Goal: Communication & Community: Ask a question

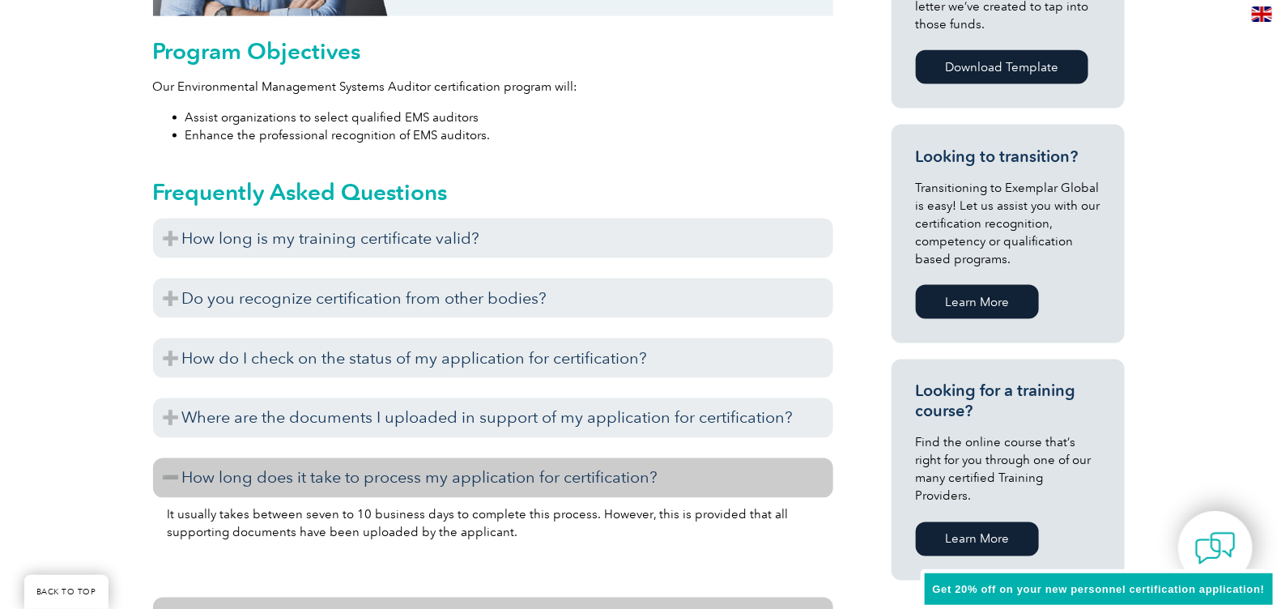
scroll to position [932, 0]
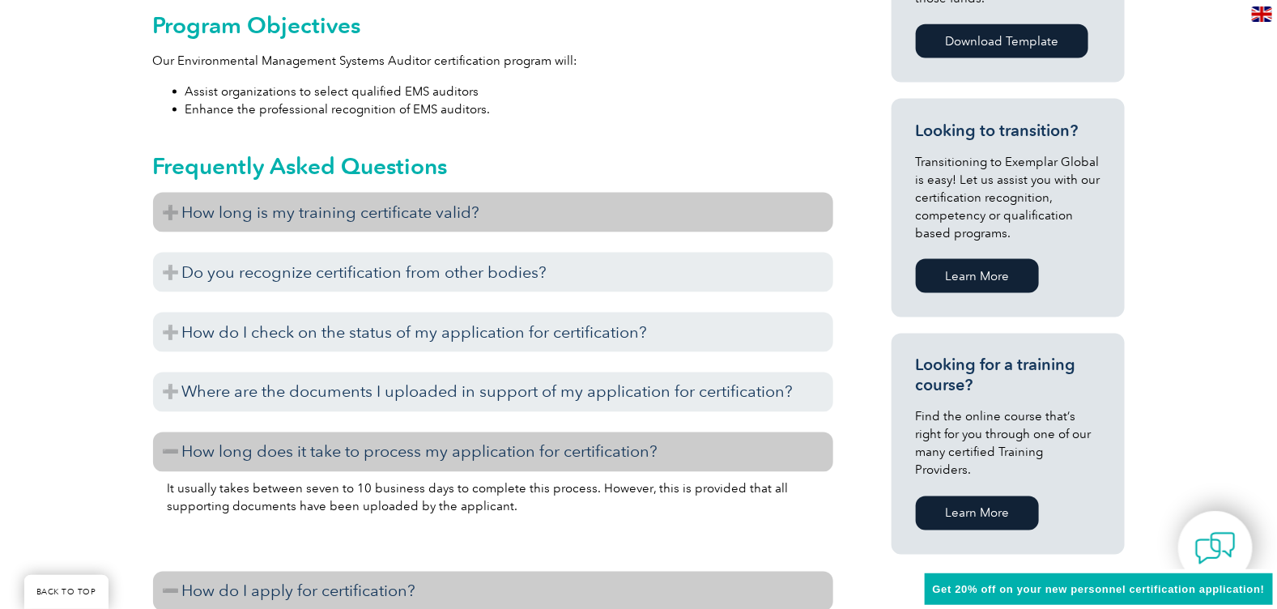
click at [380, 211] on h3 "How long is my training certificate valid?" at bounding box center [493, 213] width 680 height 40
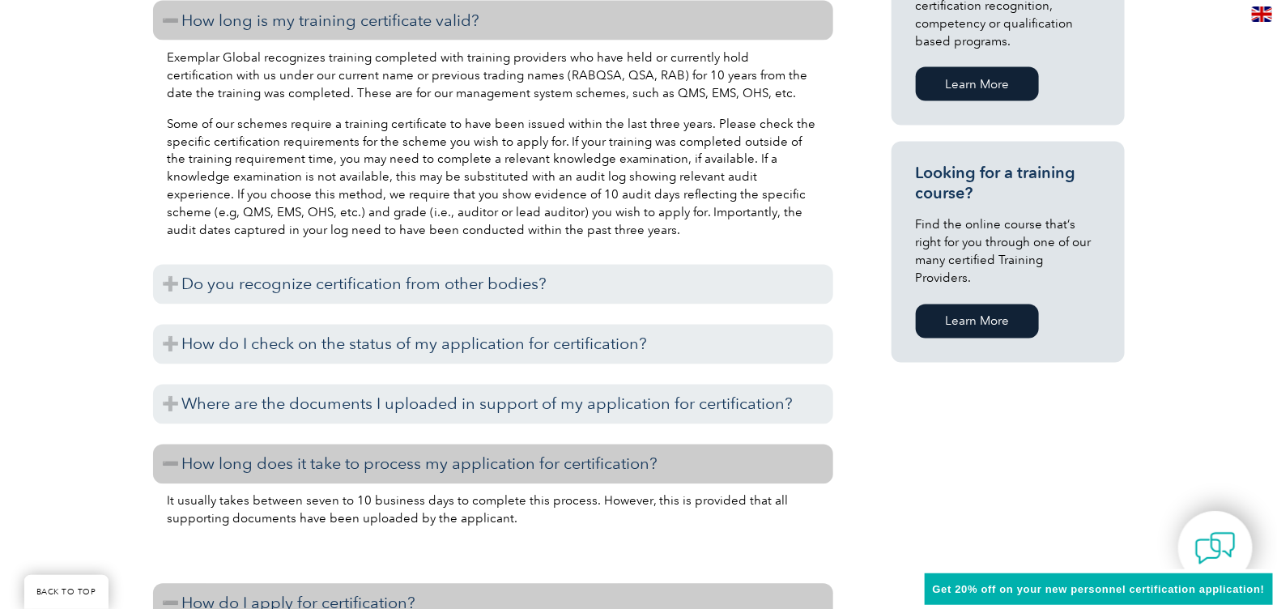
scroll to position [1189, 0]
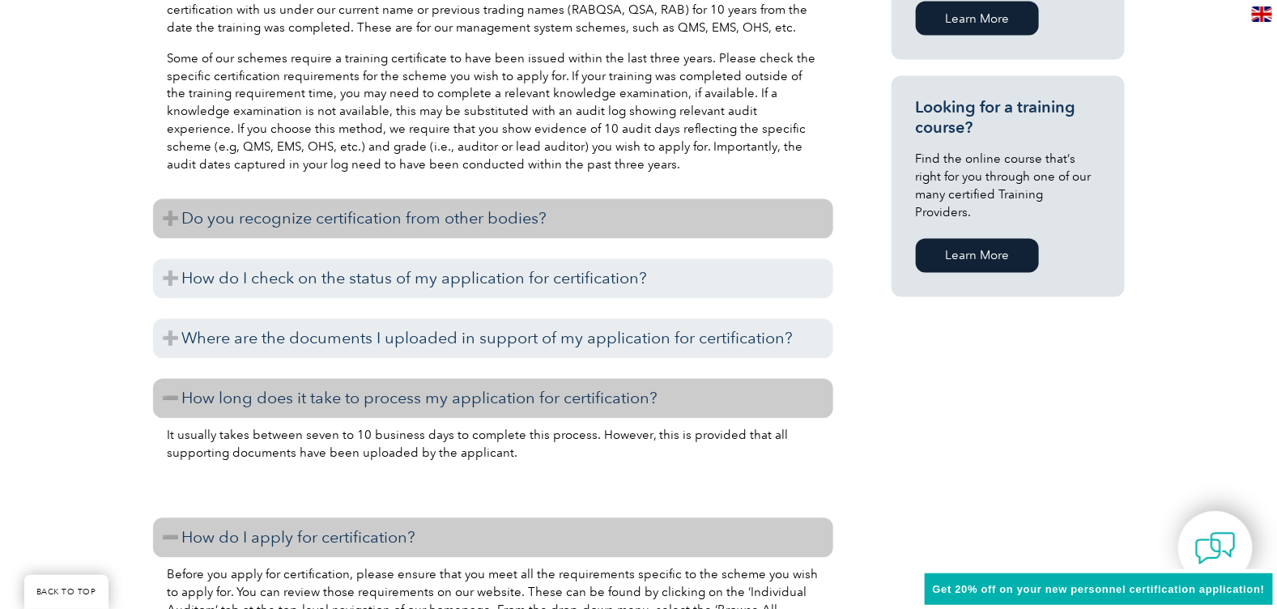
click at [321, 223] on h3 "Do you recognize certification from other bodies?" at bounding box center [493, 219] width 680 height 40
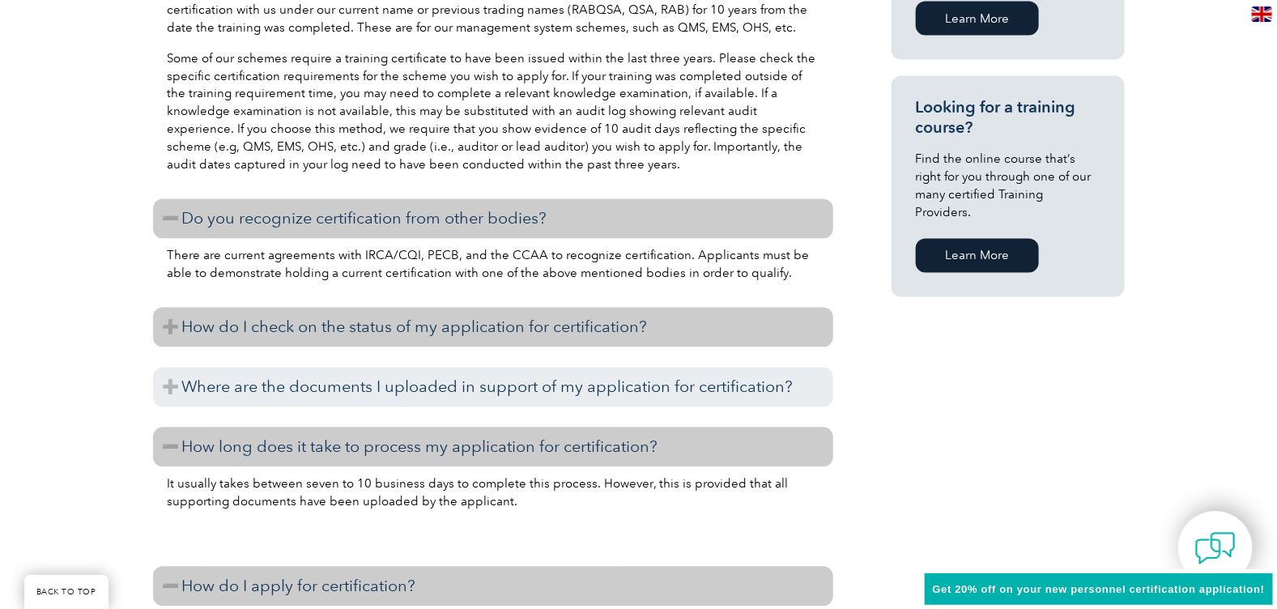
click at [290, 329] on h3 "How do I check on the status of my application for certification?" at bounding box center [493, 328] width 680 height 40
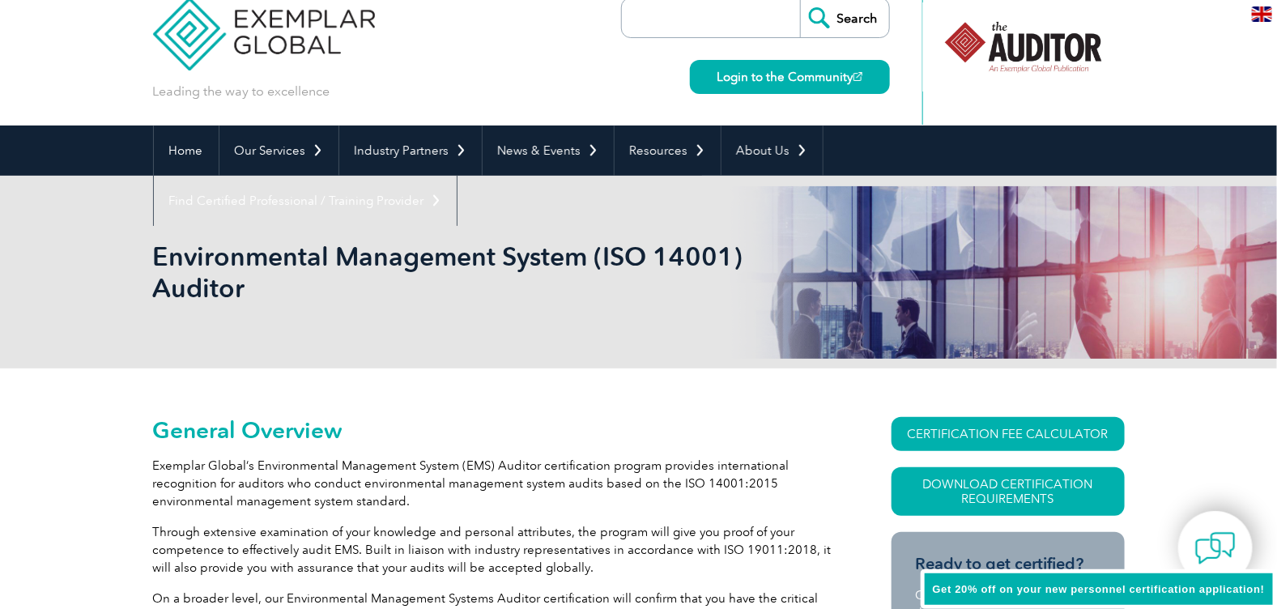
scroll to position [0, 0]
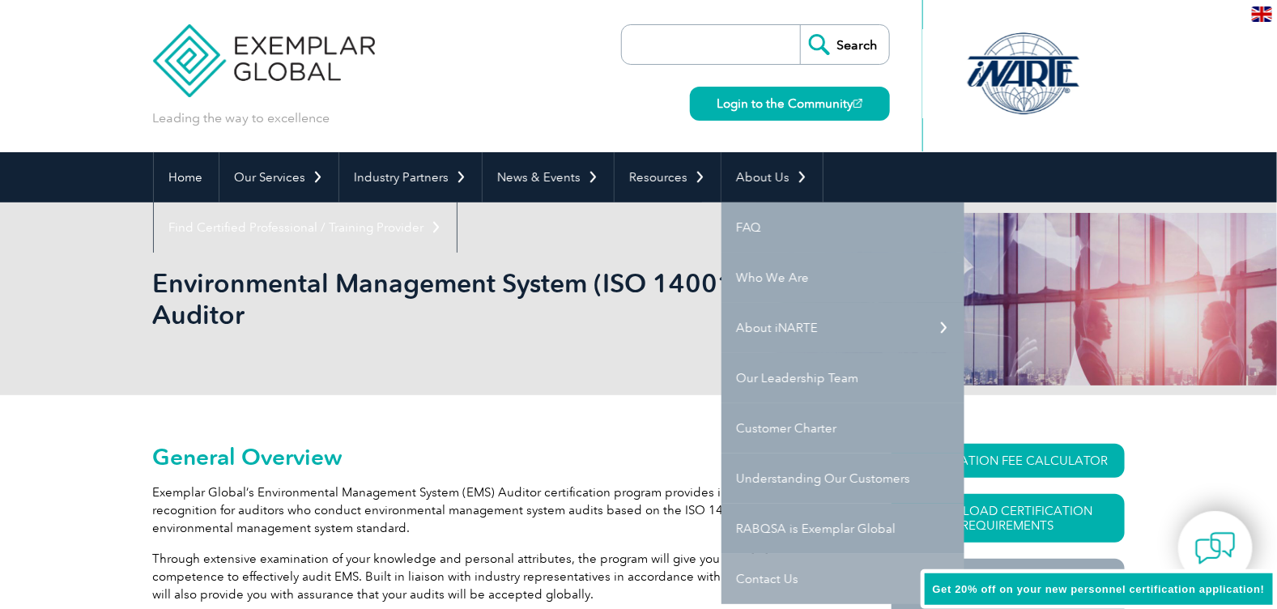
click at [756, 582] on link "Contact Us" at bounding box center [842, 579] width 243 height 50
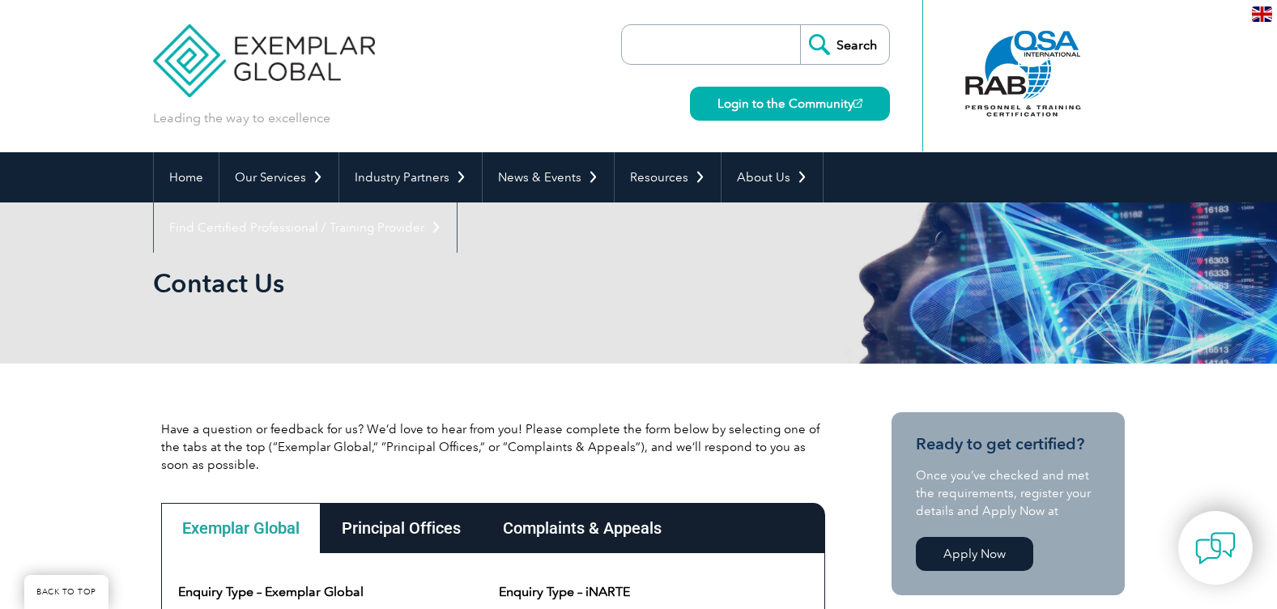
scroll to position [556, 0]
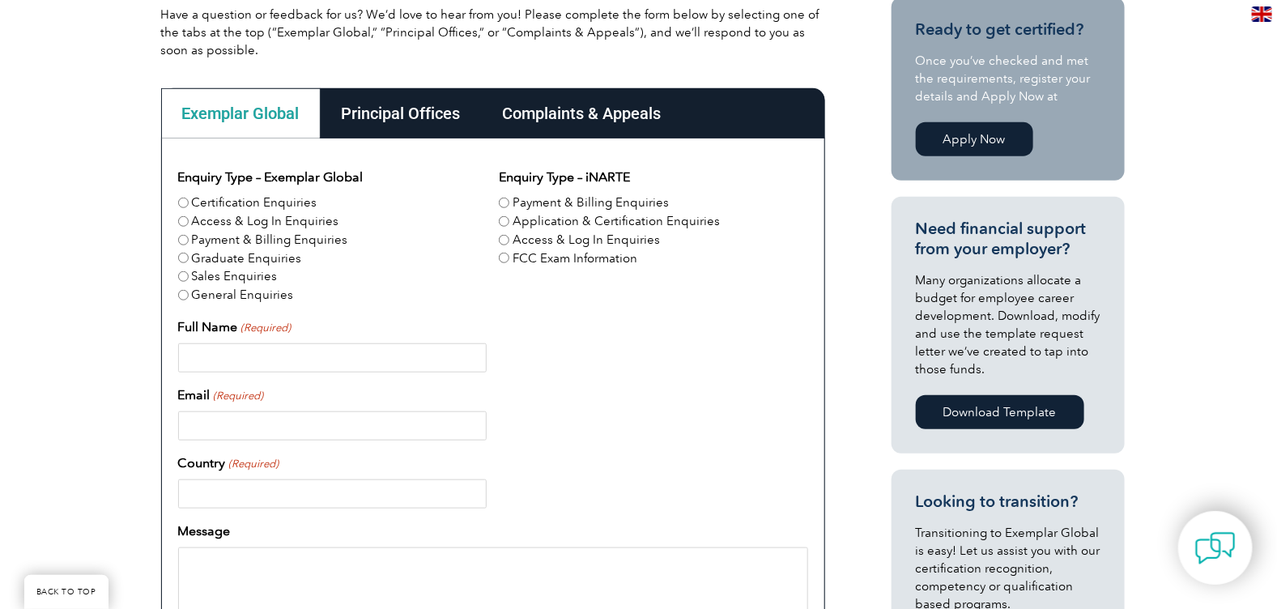
scroll to position [423, 0]
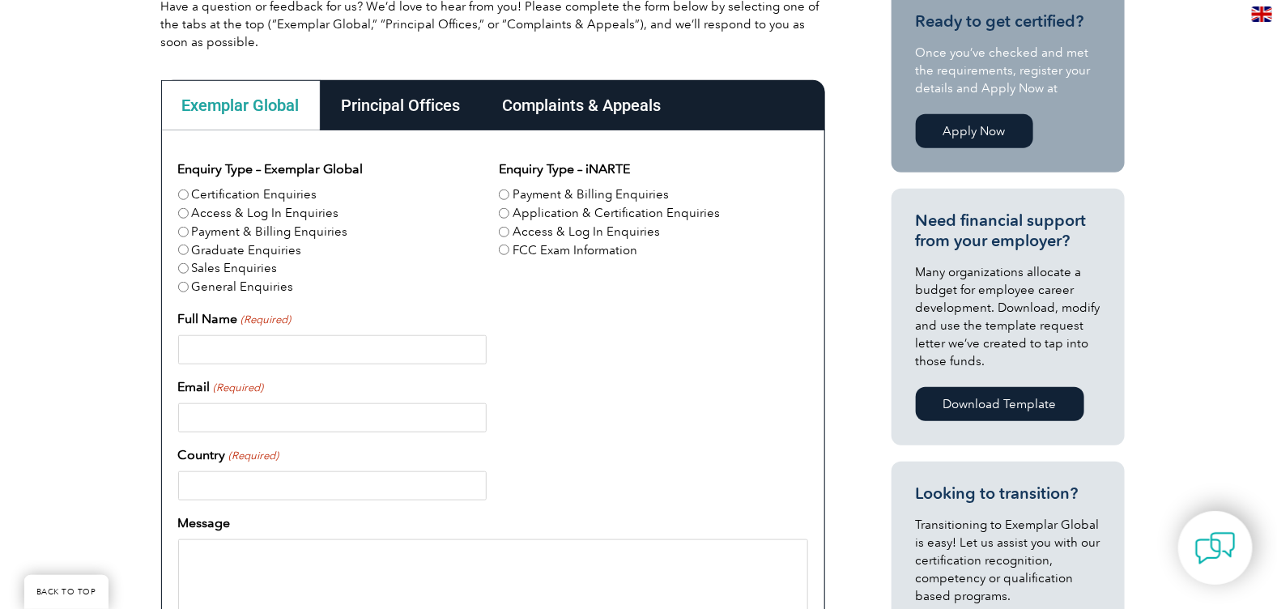
click at [183, 194] on input "Certification Enquiries" at bounding box center [183, 194] width 11 height 11
radio input "true"
click at [244, 347] on input "Full Name (Required)" at bounding box center [332, 349] width 308 height 29
type input "David Bridgman"
type input "dbridgman@ugn.com"
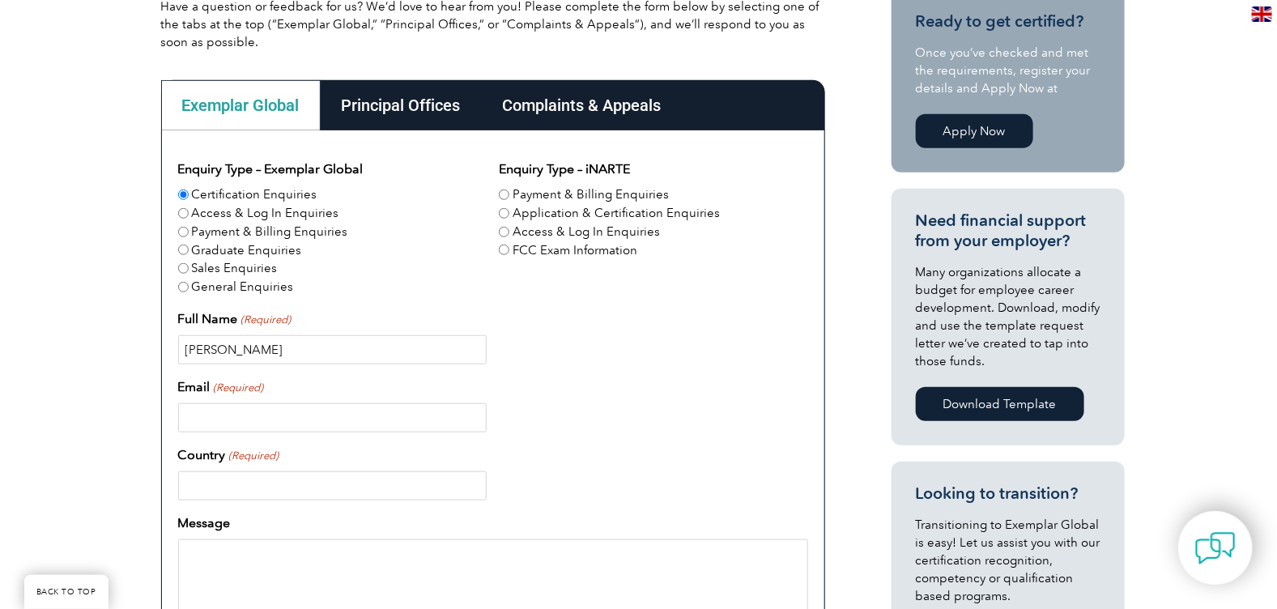
type input "United States"
type input "6068721102"
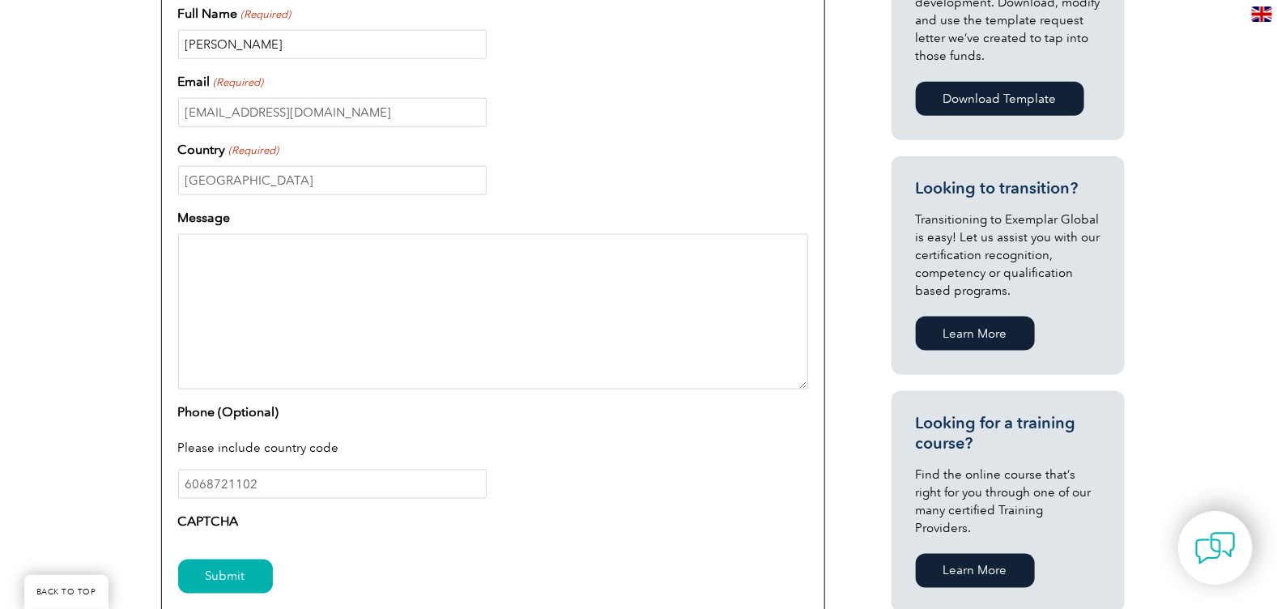
scroll to position [733, 0]
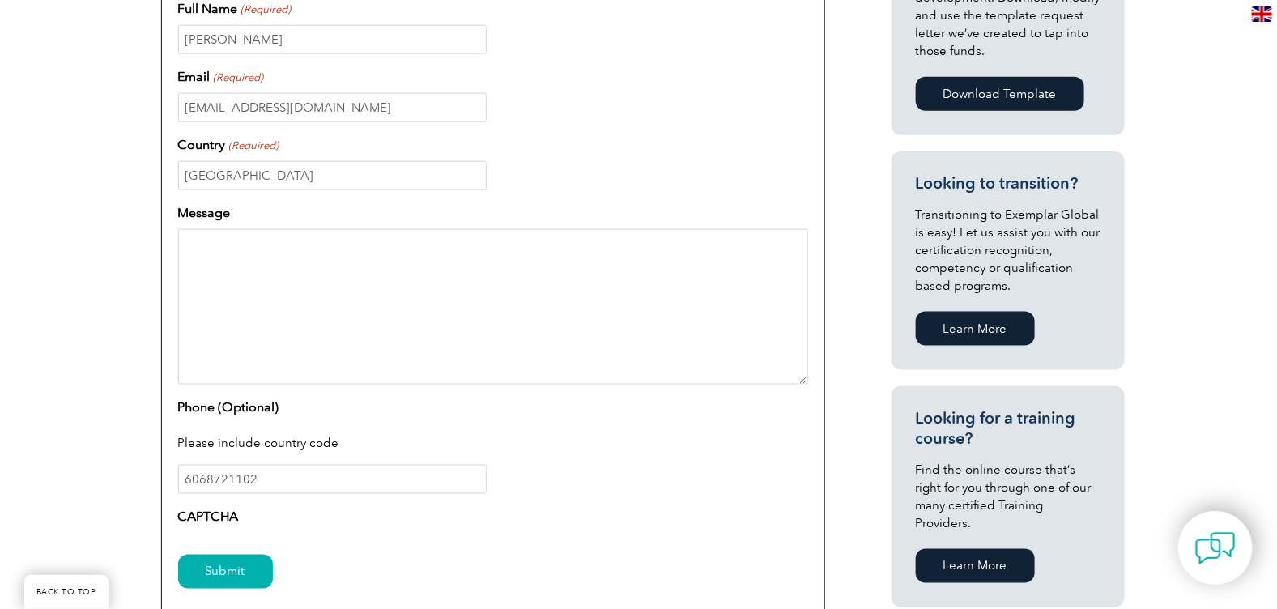
click at [250, 249] on textarea "Message" at bounding box center [493, 306] width 630 height 155
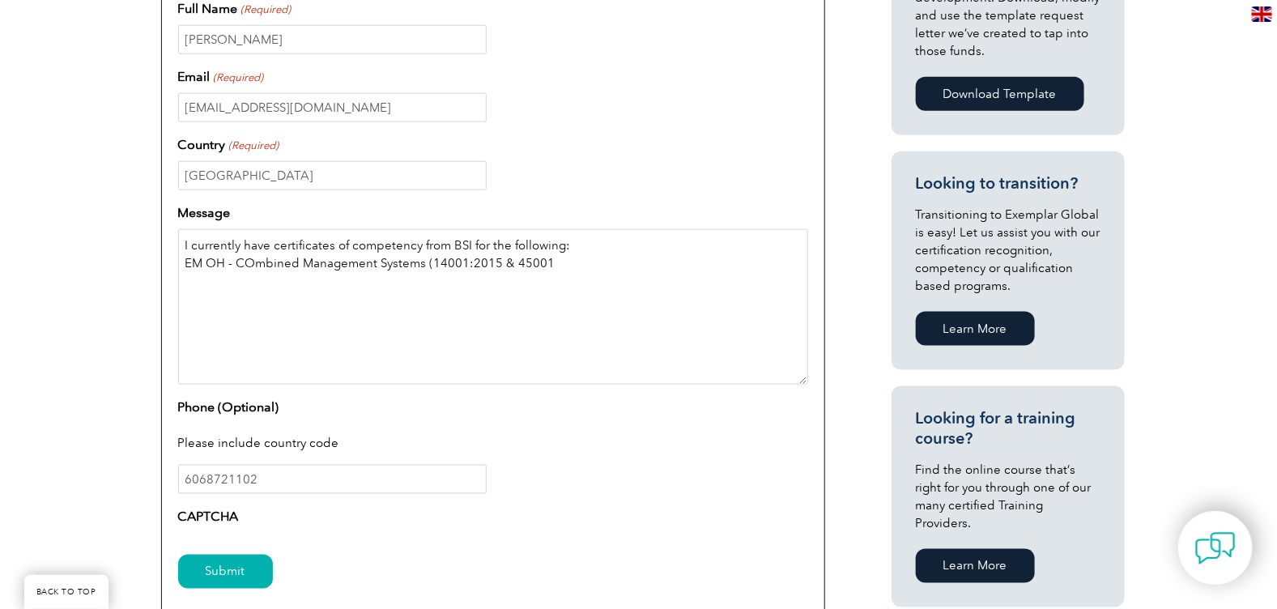
drag, startPoint x: 250, startPoint y: 262, endPoint x: 283, endPoint y: 268, distance: 32.9
click at [571, 262] on textarea "I currently have certificates of competency from BSI for the following: EM OH -…" at bounding box center [493, 306] width 630 height 155
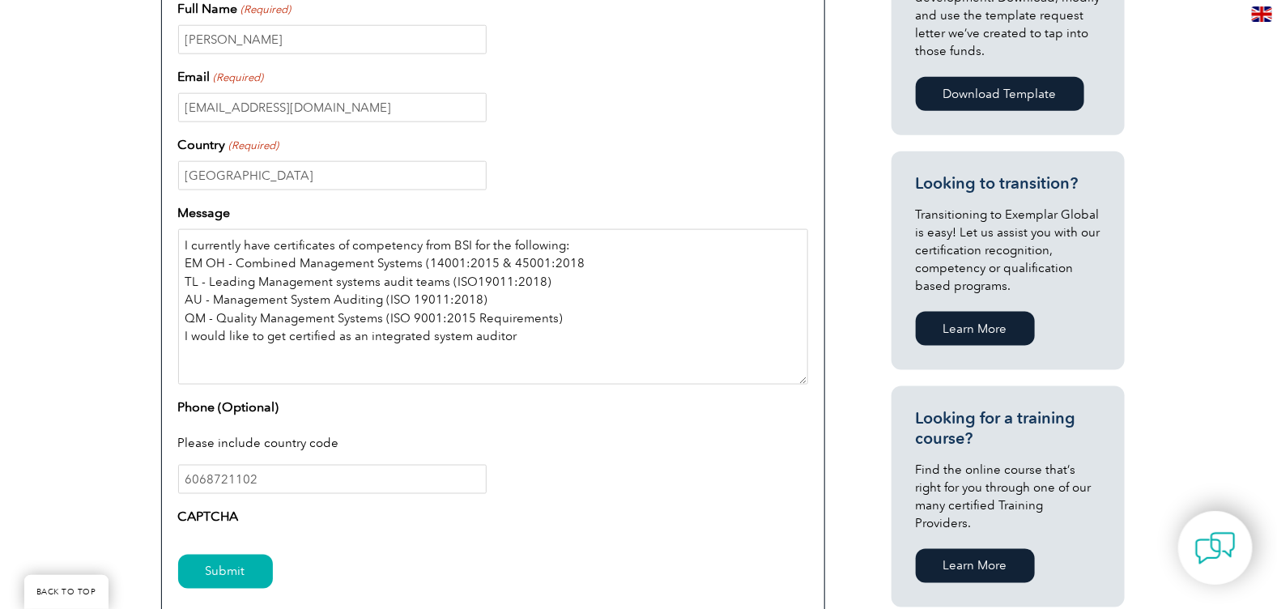
click at [533, 333] on textarea "I currently have certificates of competency from BSI for the following: EM OH -…" at bounding box center [493, 306] width 630 height 155
click at [466, 336] on textarea "I currently have certificates of competency from BSI for the following: EM OH -…" at bounding box center [493, 306] width 630 height 155
click at [576, 336] on textarea "I currently have certificates of competency from BSI for the following: EM OH -…" at bounding box center [493, 306] width 630 height 155
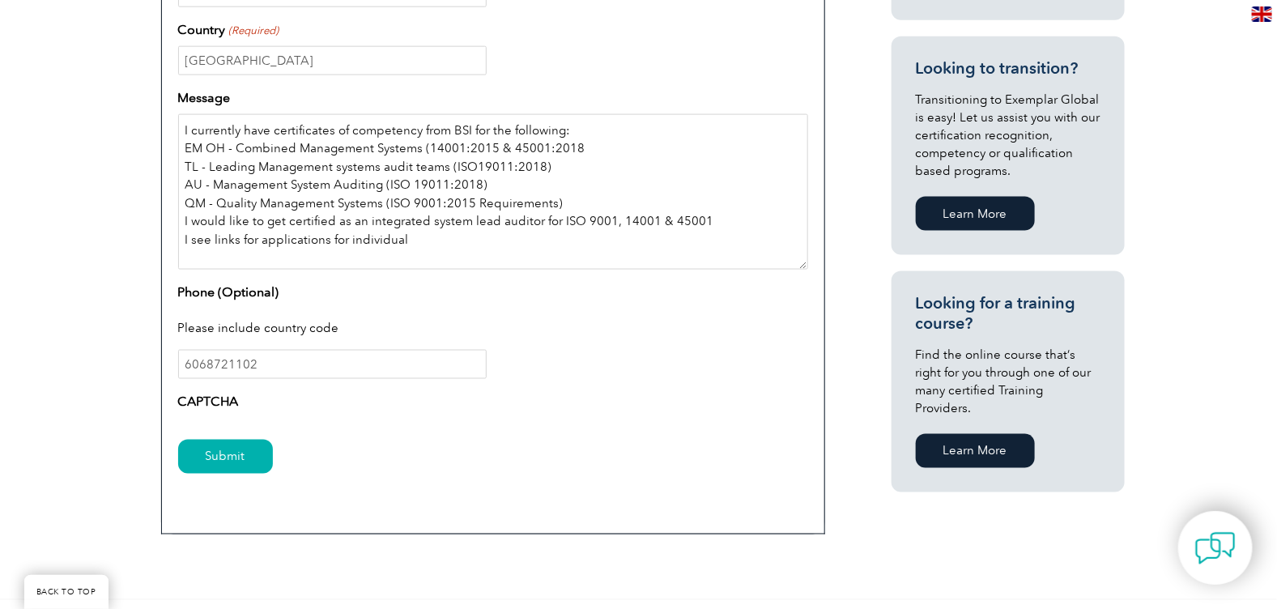
scroll to position [842, 0]
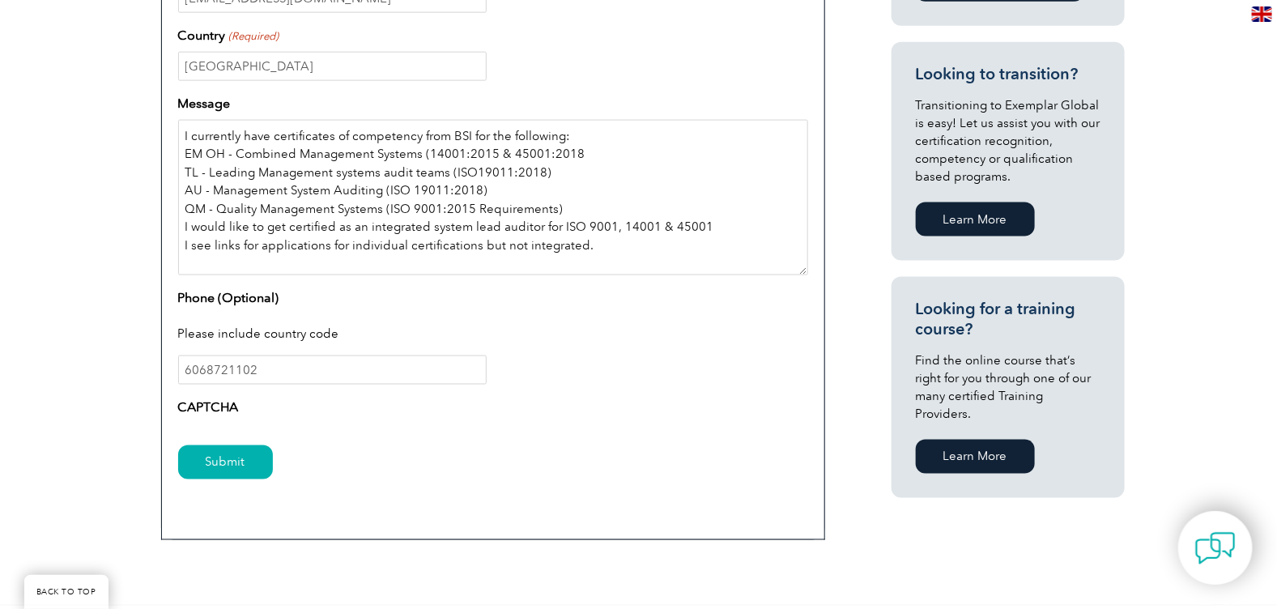
click at [632, 243] on textarea "I currently have certificates of competency from BSI for the following: EM OH -…" at bounding box center [493, 197] width 630 height 155
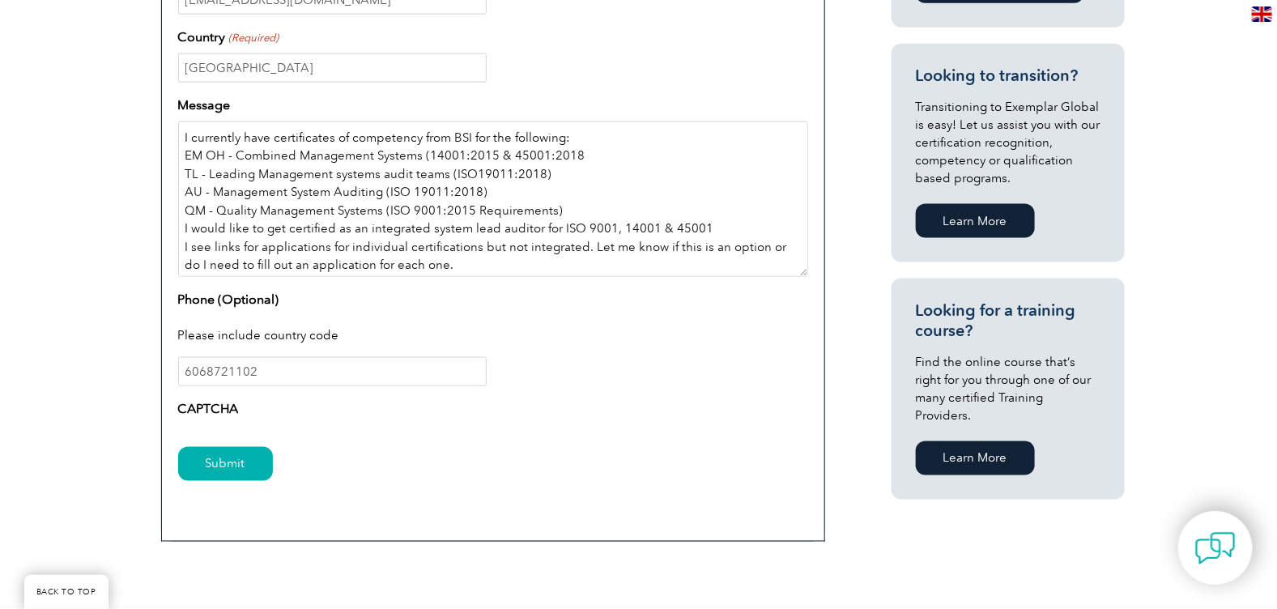
scroll to position [850, 0]
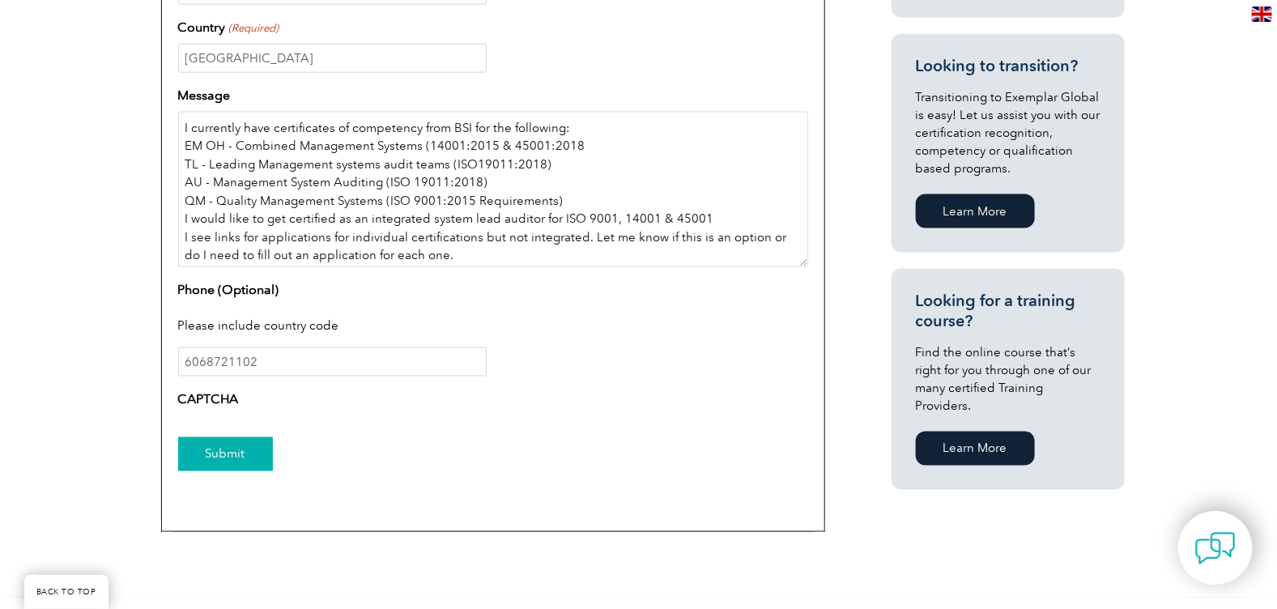
type textarea "I currently have certificates of competency from BSI for the following: EM OH -…"
click at [244, 449] on input "Submit" at bounding box center [225, 454] width 95 height 34
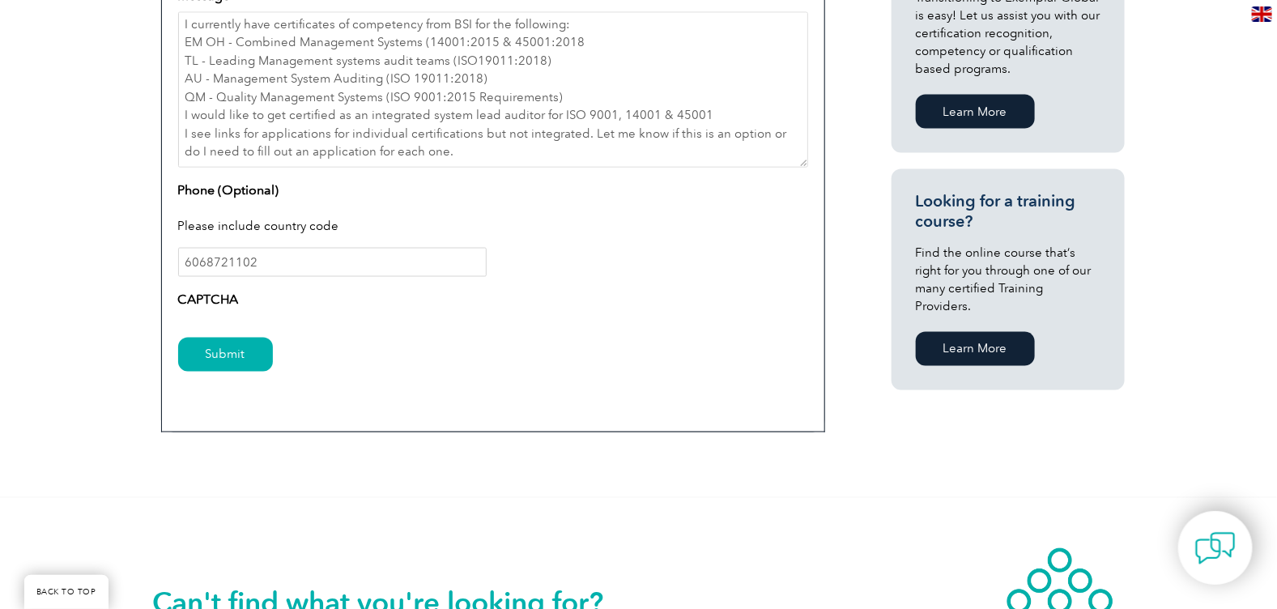
scroll to position [951, 0]
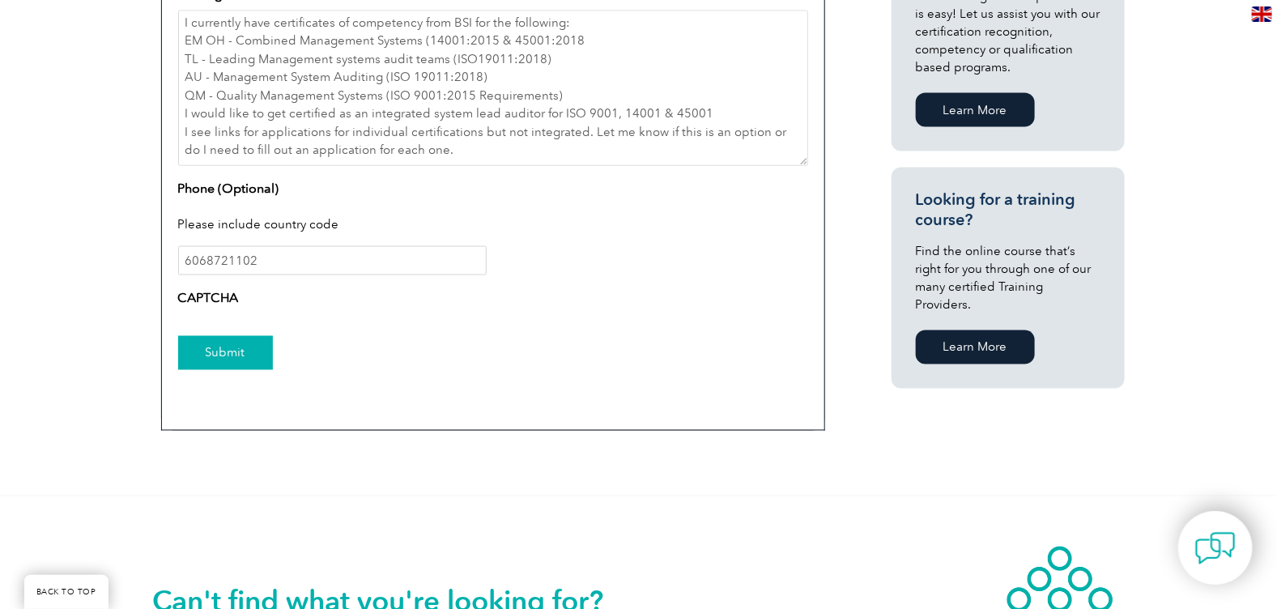
click at [223, 359] on input "Submit" at bounding box center [225, 353] width 95 height 34
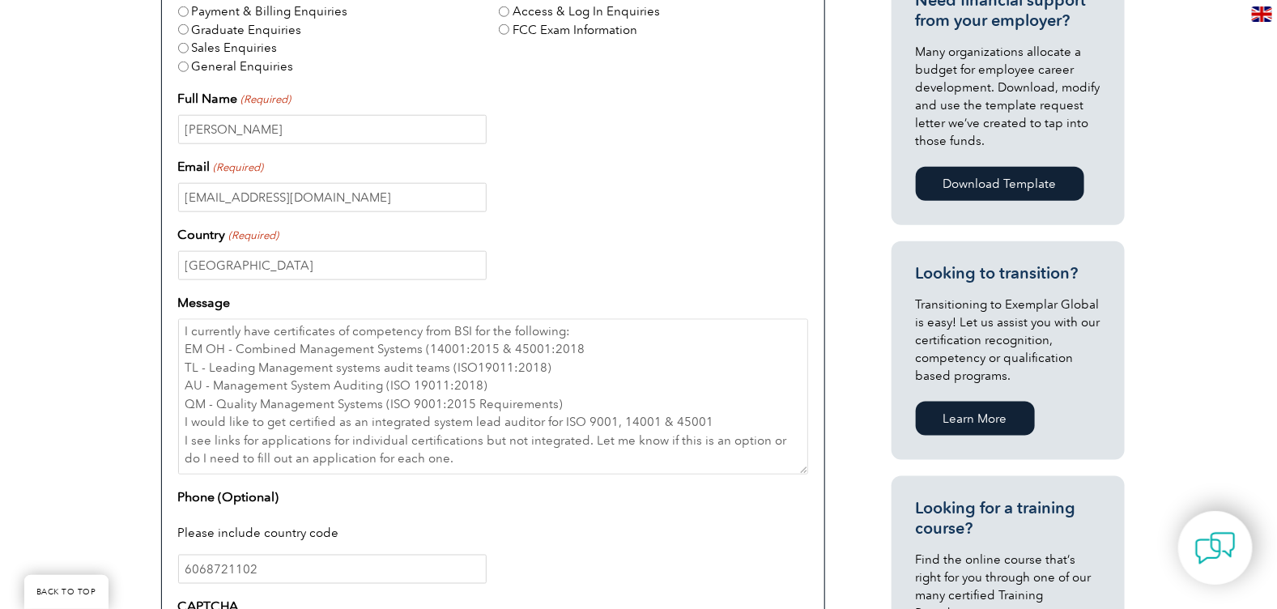
scroll to position [653, 0]
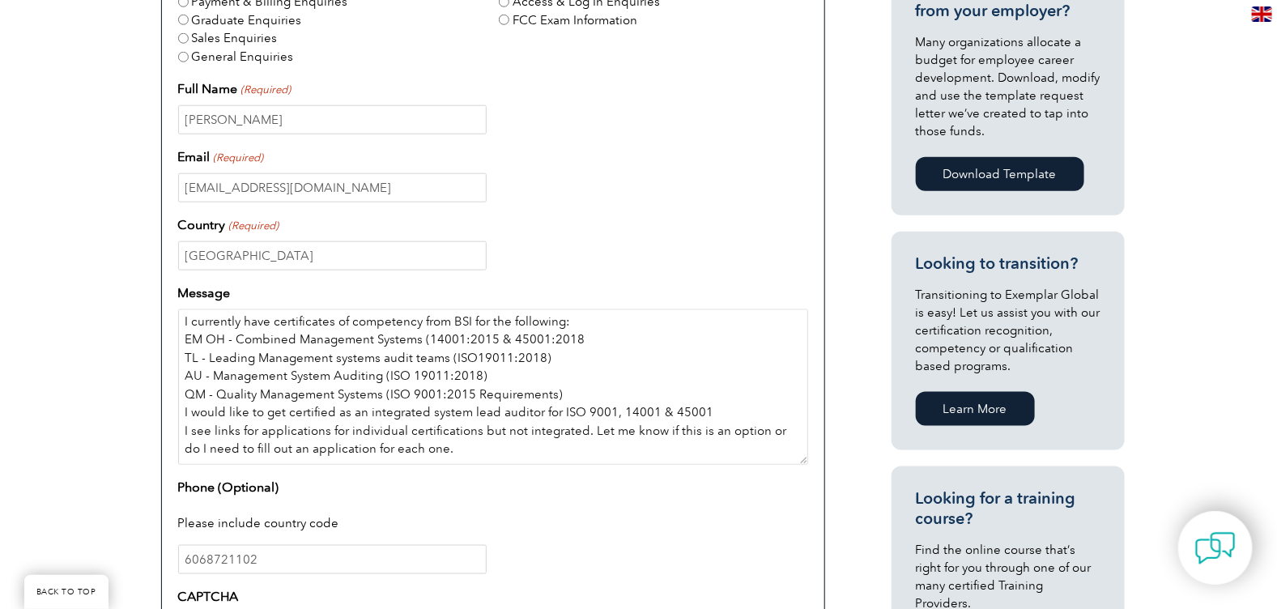
drag, startPoint x: 440, startPoint y: 449, endPoint x: 155, endPoint y: 321, distance: 312.1
click at [155, 321] on div "Exemplar Global Principal Offices Complaints & Appeals Exemplar Global Enquiry …" at bounding box center [493, 289] width 680 height 895
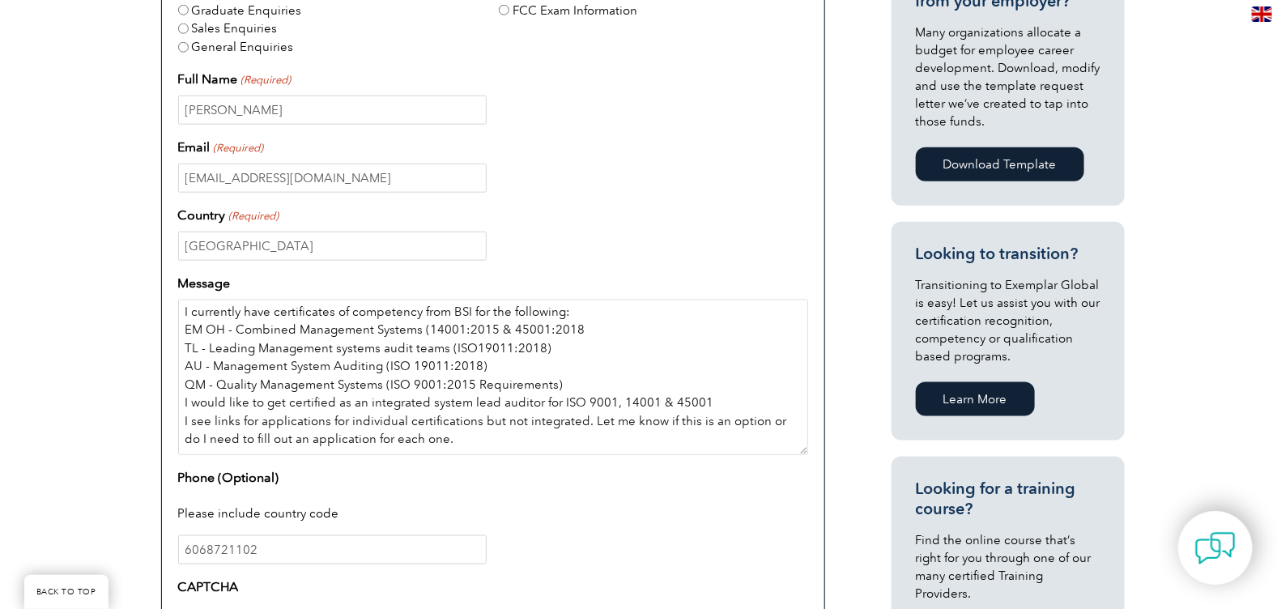
scroll to position [666, 0]
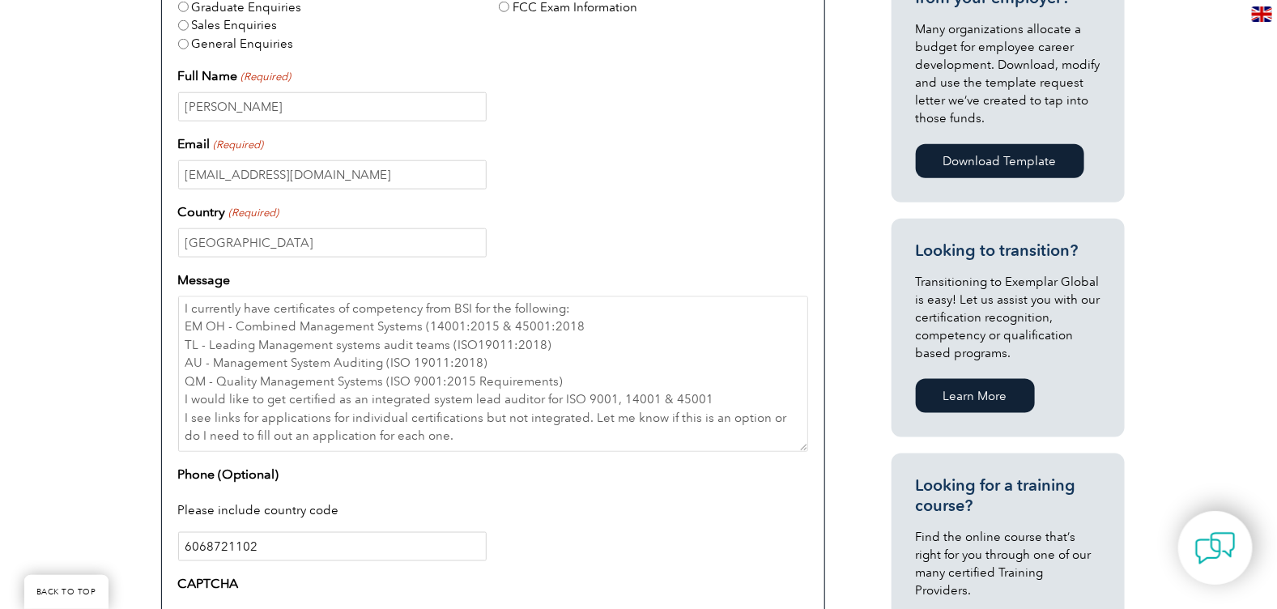
click at [357, 554] on input "6068721102" at bounding box center [332, 546] width 308 height 29
click at [525, 534] on div "6068721102" at bounding box center [493, 546] width 630 height 29
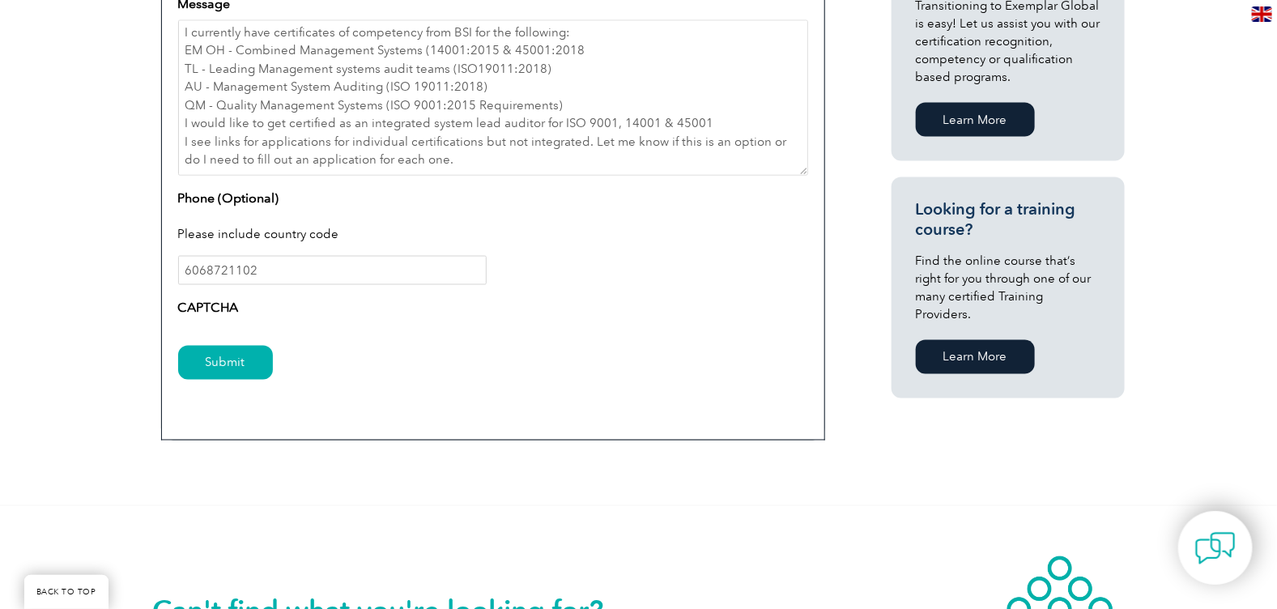
scroll to position [942, 0]
click at [241, 365] on input "Submit" at bounding box center [225, 362] width 95 height 34
drag, startPoint x: 235, startPoint y: 369, endPoint x: 211, endPoint y: 362, distance: 25.4
click at [211, 362] on input "Submit" at bounding box center [225, 362] width 95 height 34
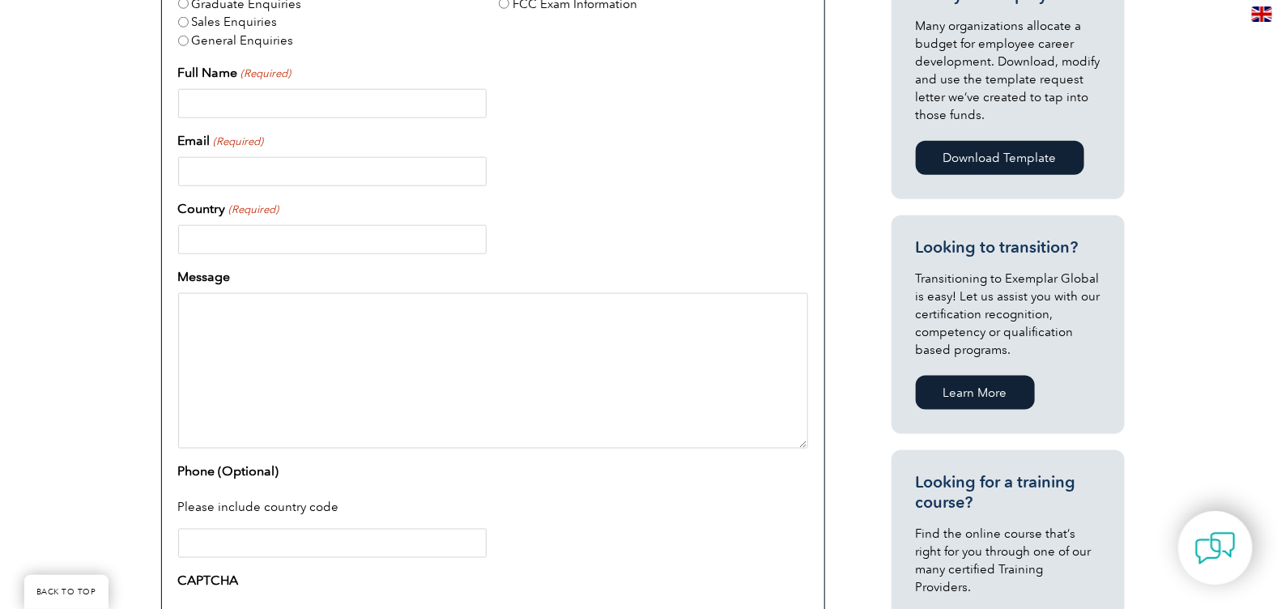
scroll to position [670, 0]
click at [228, 100] on input "Full Name (Required)" at bounding box center [332, 101] width 308 height 29
type input "[PERSON_NAME]"
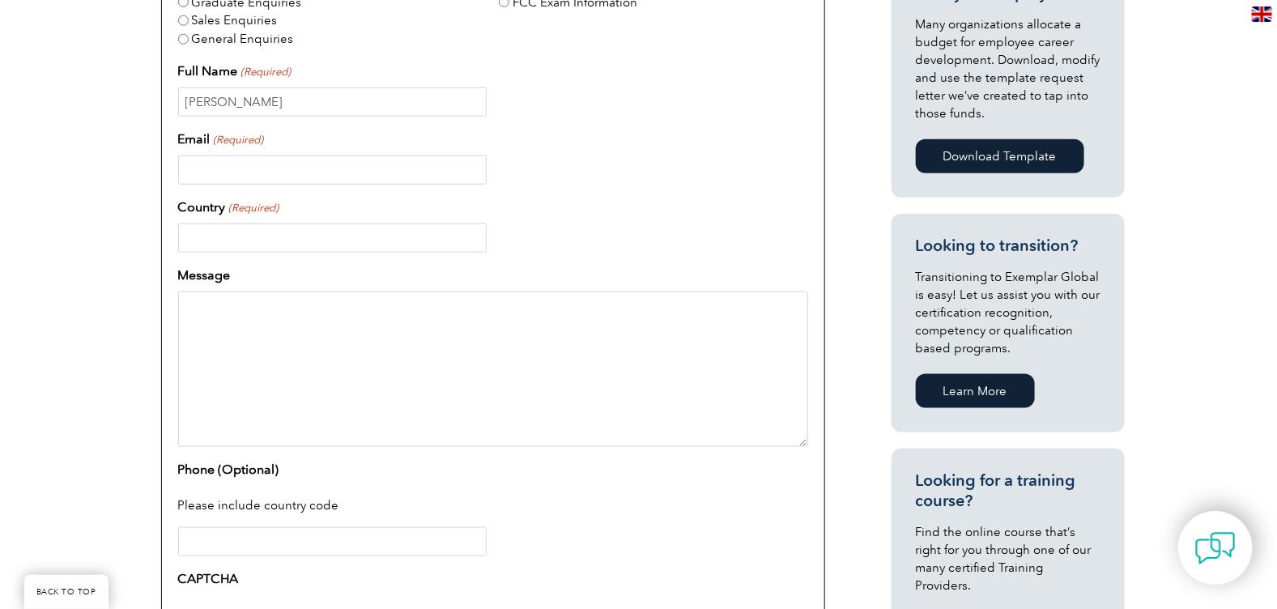
type input "[EMAIL_ADDRESS][DOMAIN_NAME]"
type input "United States"
type input "6068721102"
click at [210, 301] on textarea "Message" at bounding box center [493, 368] width 630 height 155
paste textarea "I currently have certificates of competency from BSI for the following: EM OH -…"
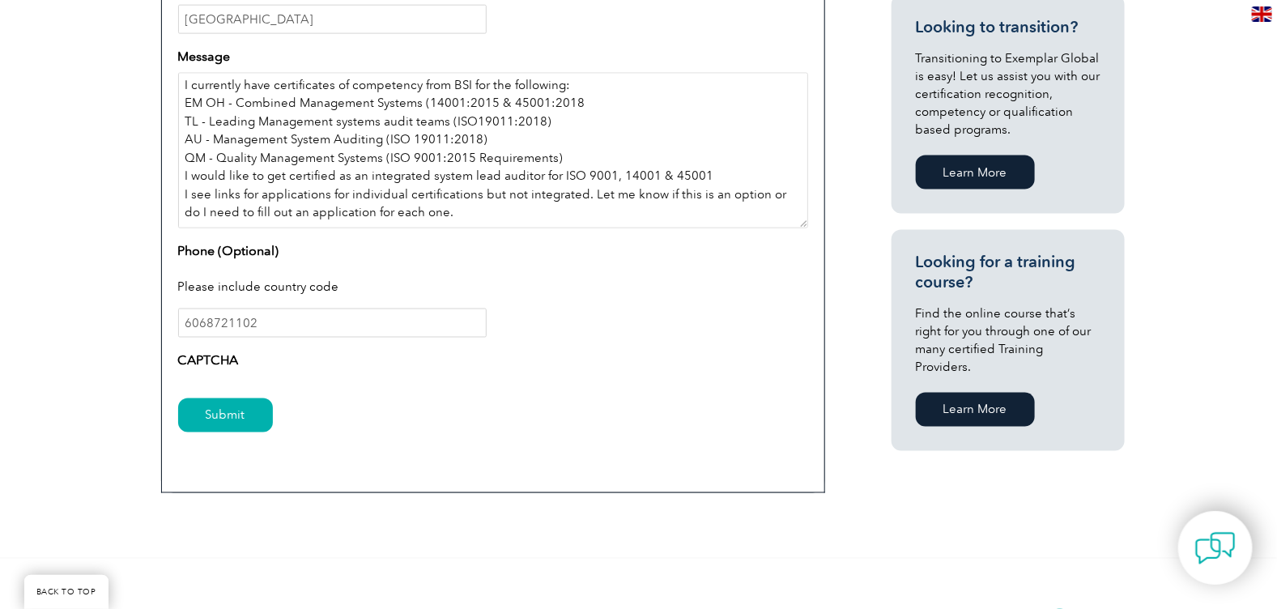
scroll to position [959, 0]
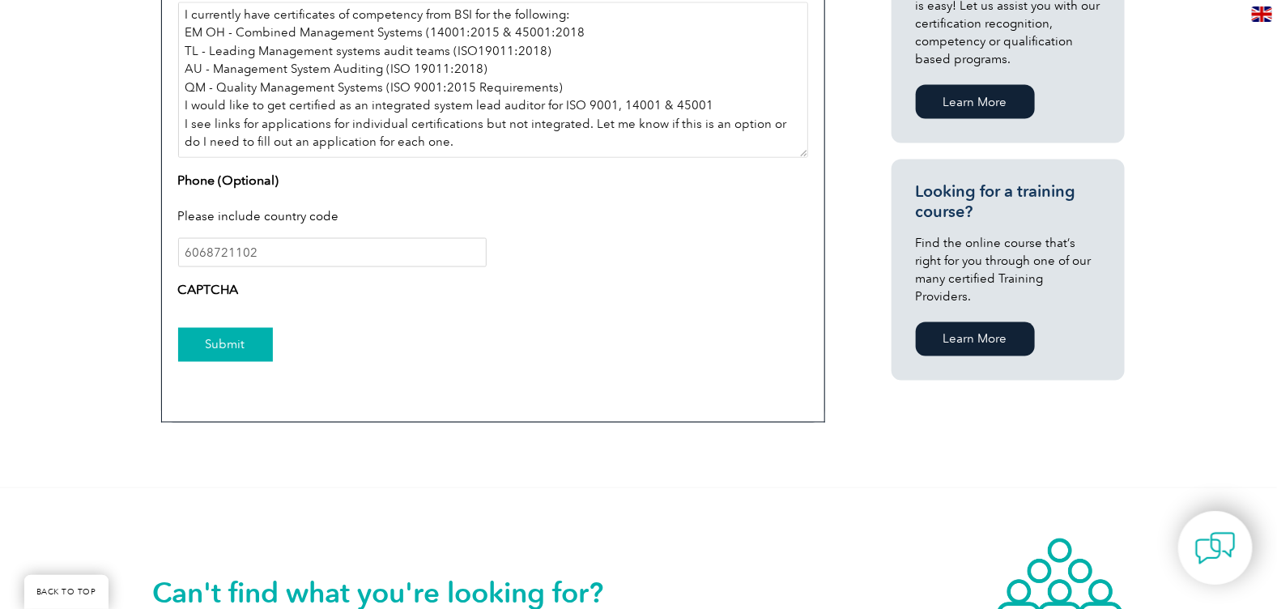
type textarea "I currently have certificates of competency from BSI for the following: EM OH -…"
click at [215, 339] on input "Submit" at bounding box center [225, 345] width 95 height 34
click at [215, 347] on input "Submit" at bounding box center [225, 345] width 95 height 34
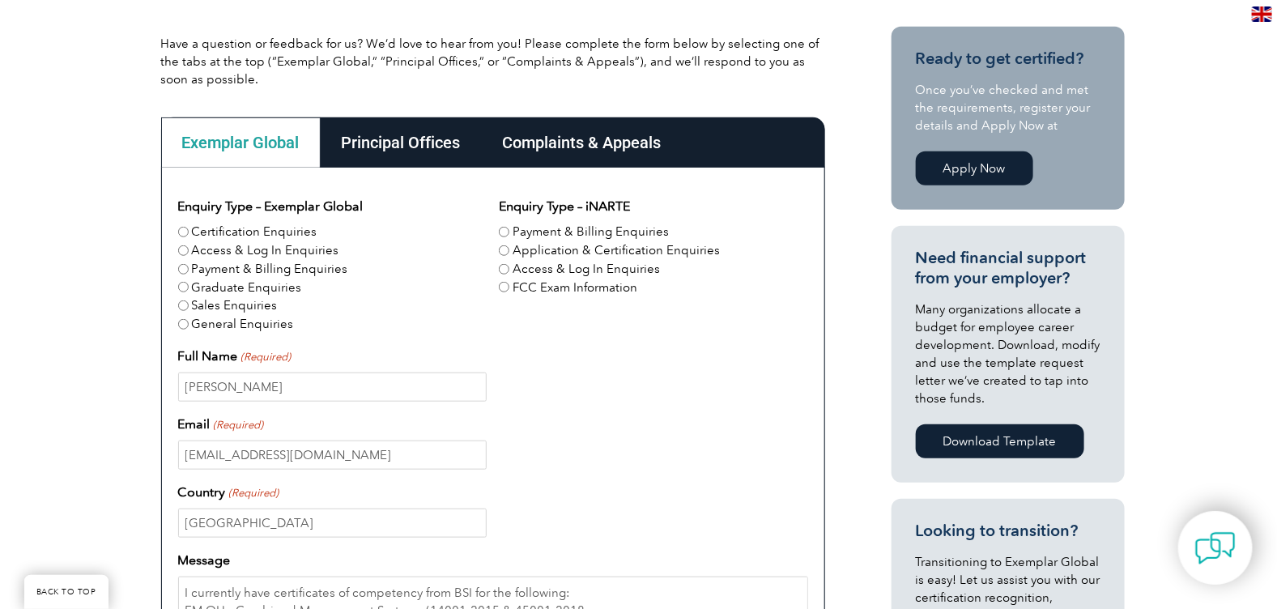
scroll to position [368, 0]
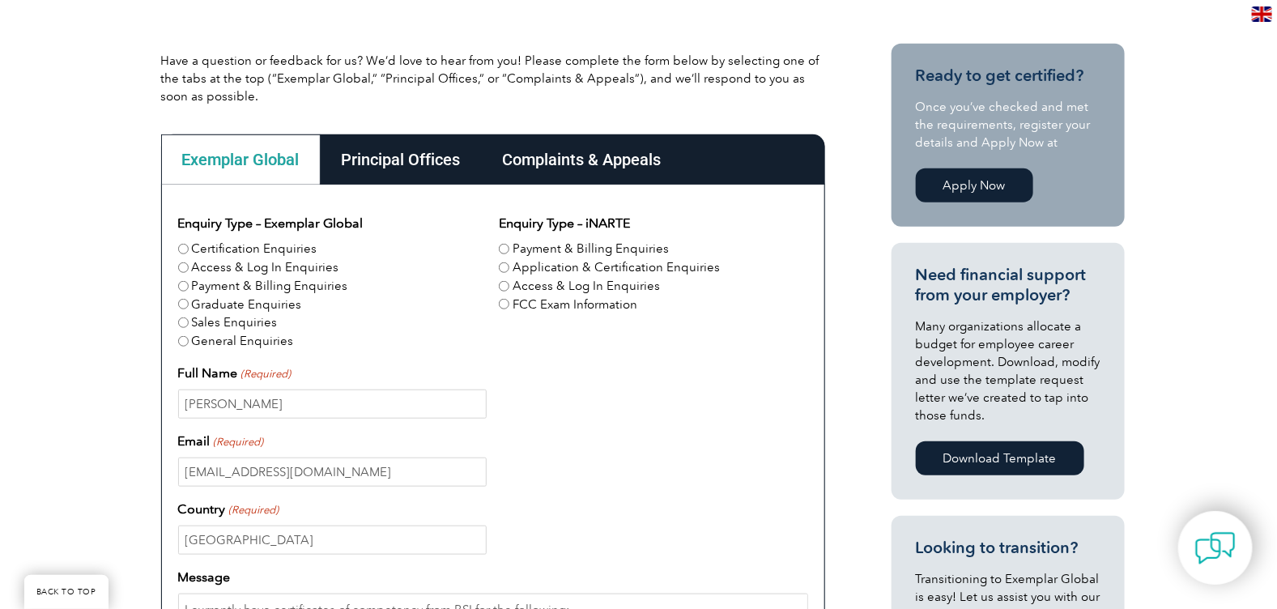
click at [426, 161] on div "Principal Offices" at bounding box center [401, 159] width 161 height 50
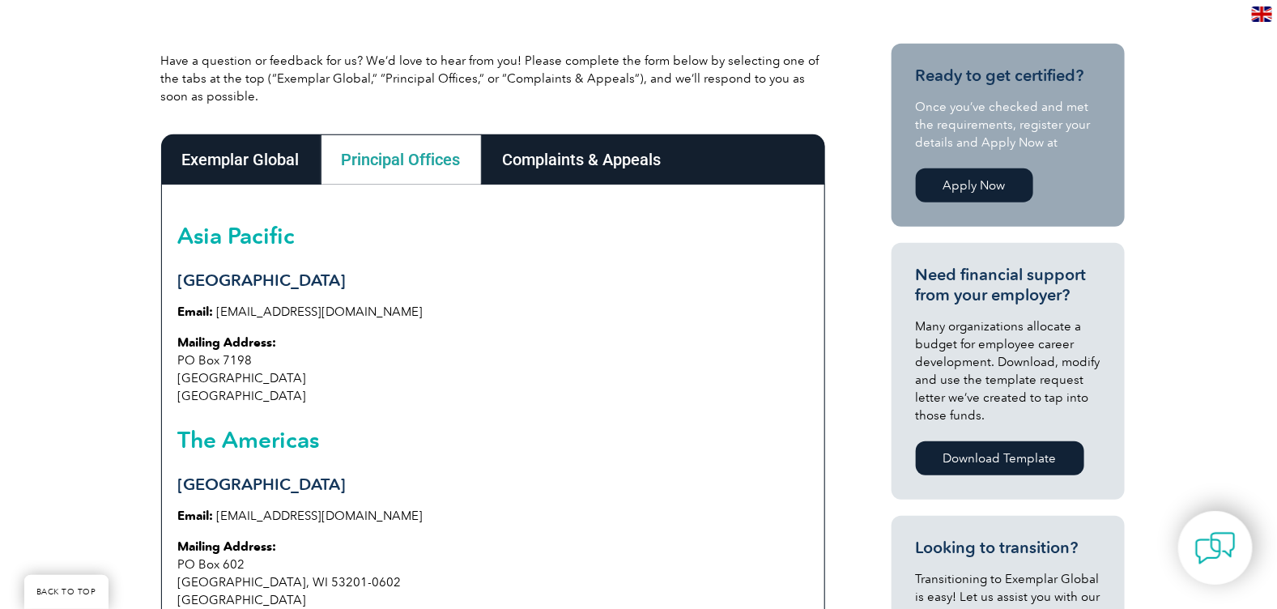
click at [582, 173] on div "Complaints & Appeals" at bounding box center [582, 159] width 201 height 50
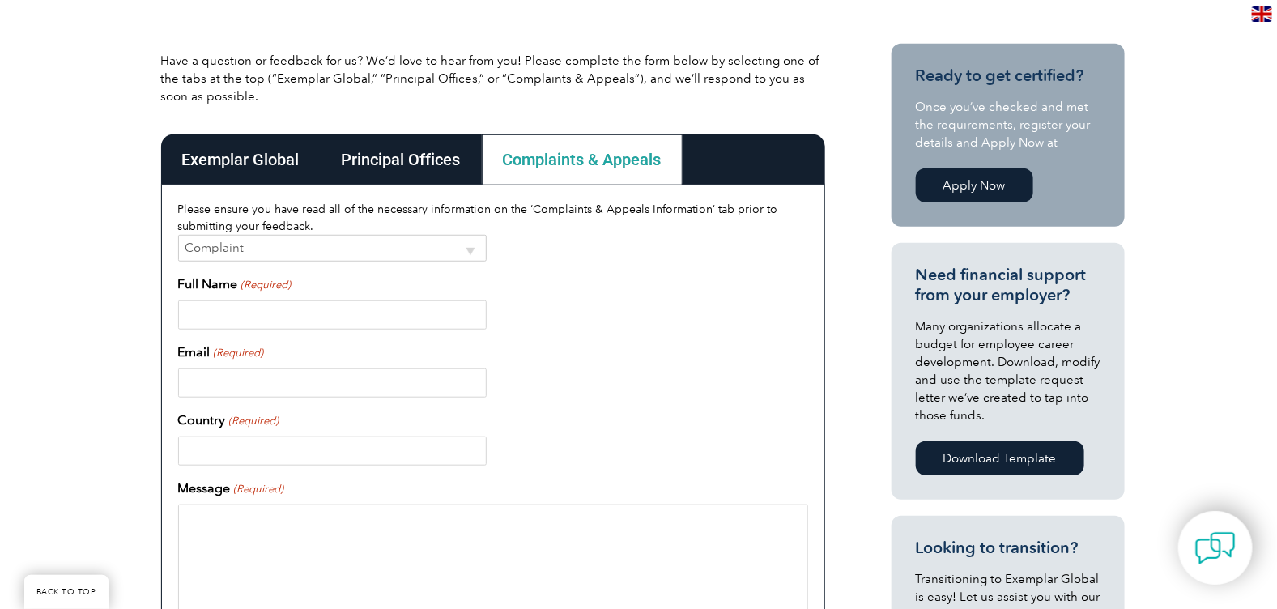
click at [211, 168] on div "Exemplar Global" at bounding box center [241, 159] width 160 height 50
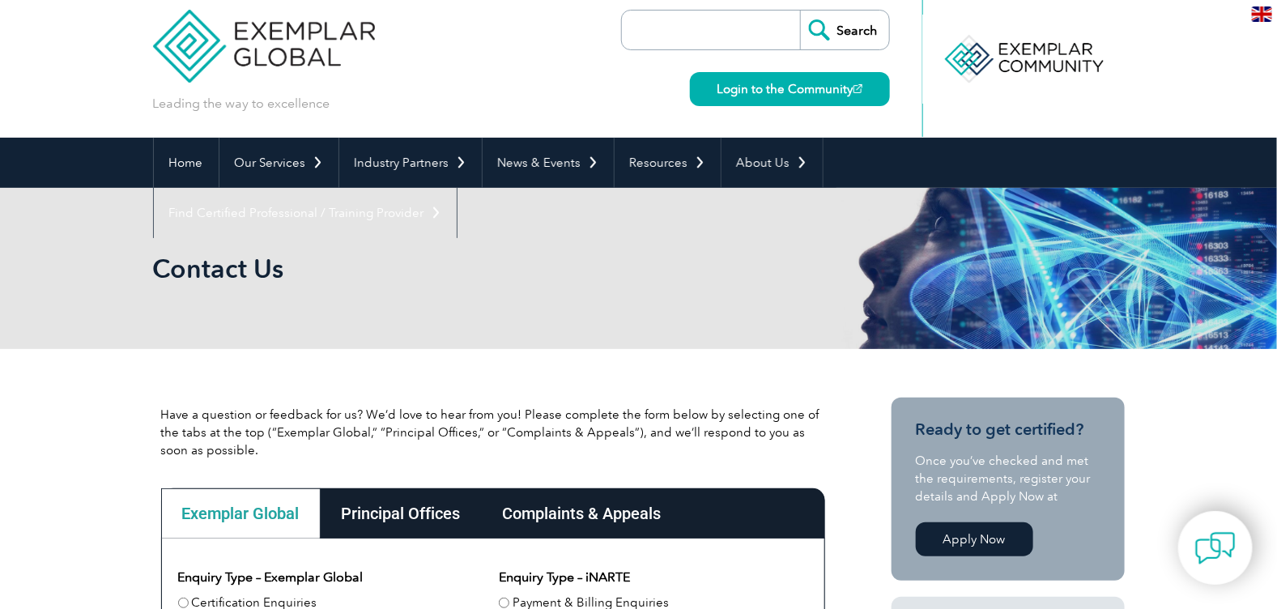
scroll to position [0, 0]
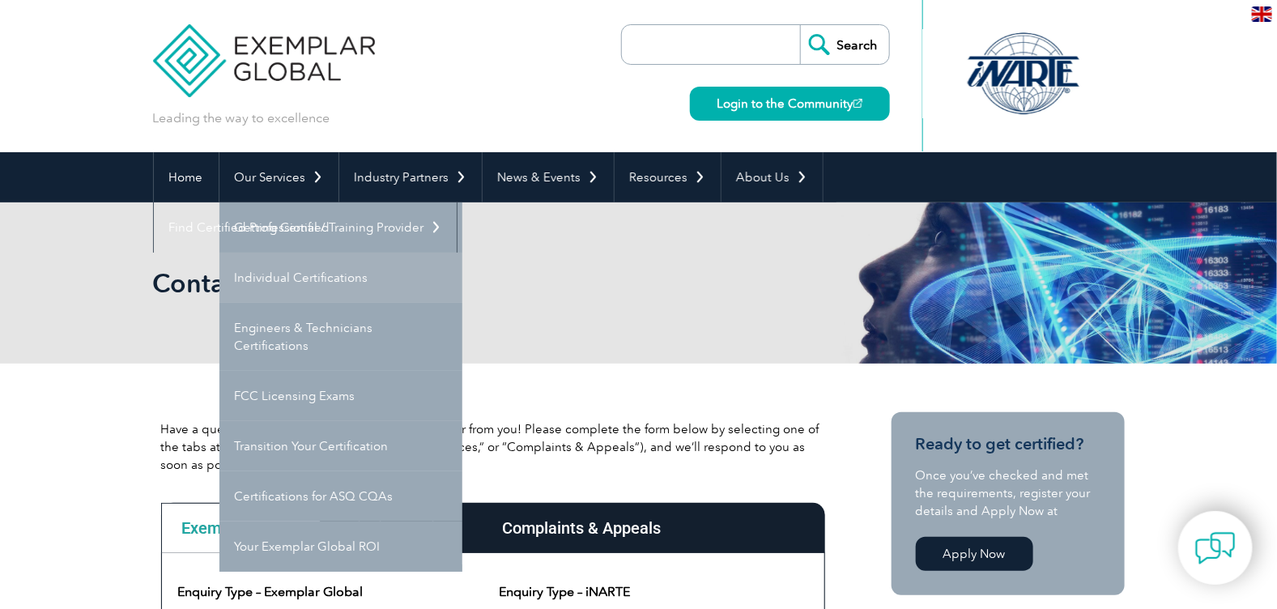
click at [310, 279] on link "Individual Certifications" at bounding box center [340, 278] width 243 height 50
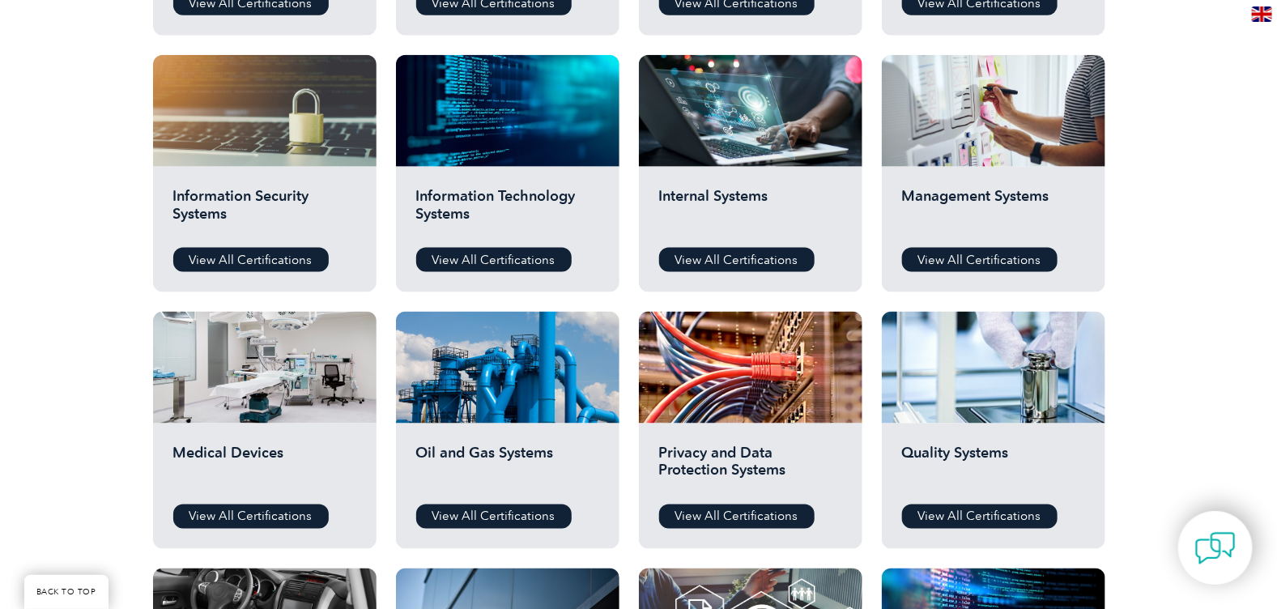
scroll to position [797, 0]
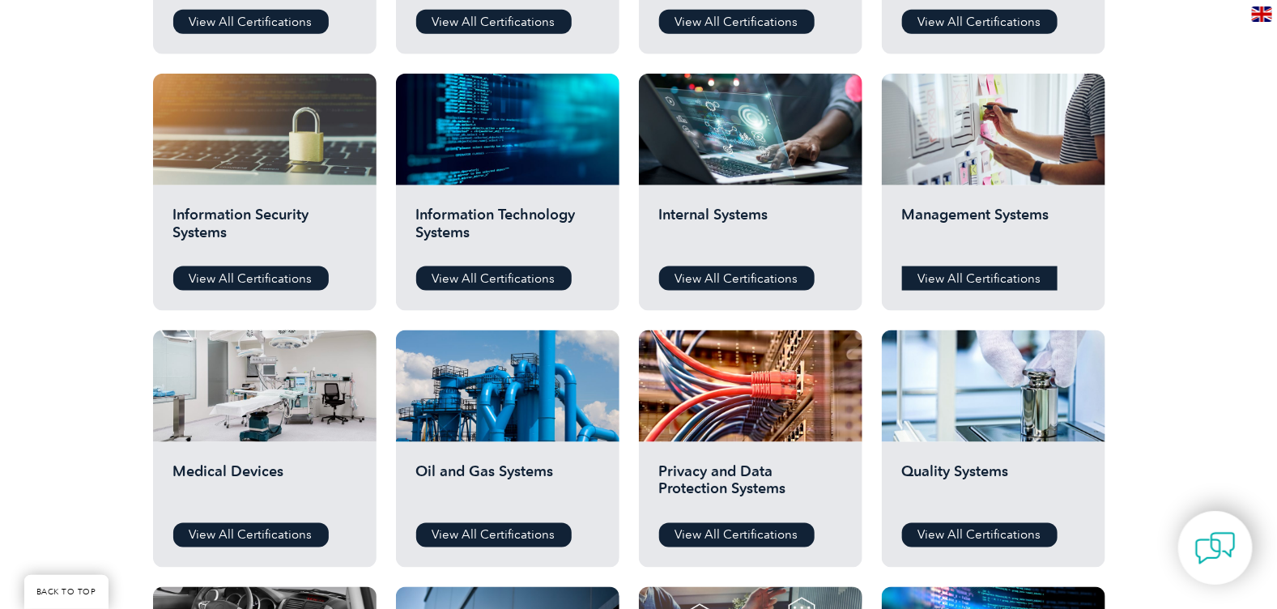
click at [999, 284] on link "View All Certifications" at bounding box center [979, 278] width 155 height 24
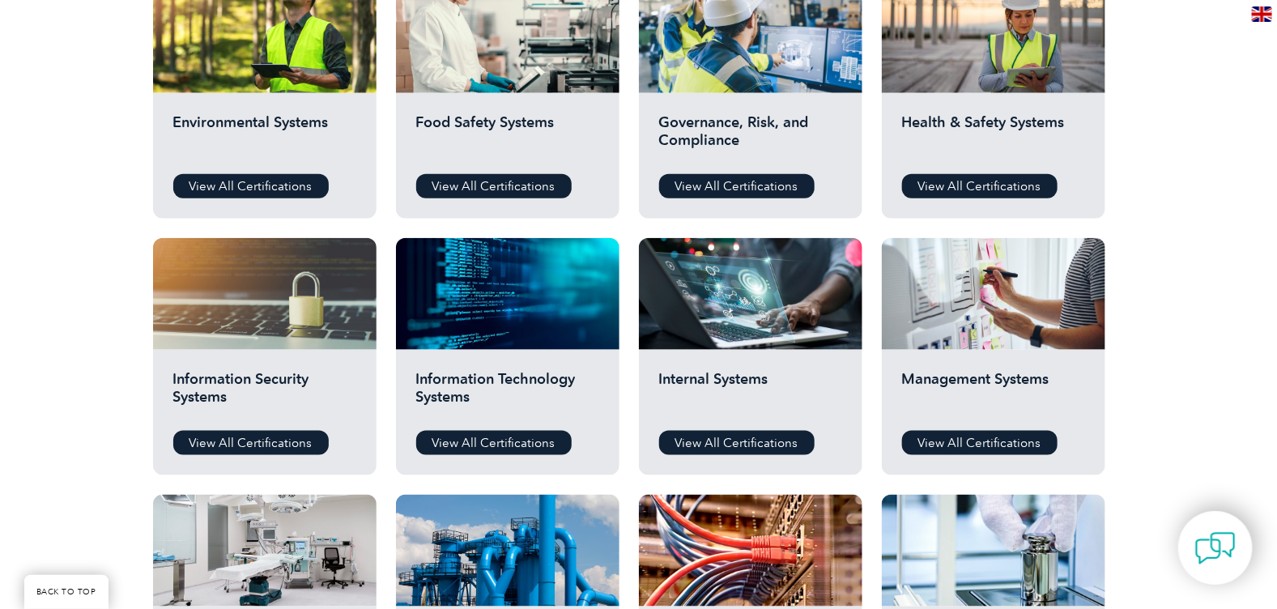
scroll to position [591, 0]
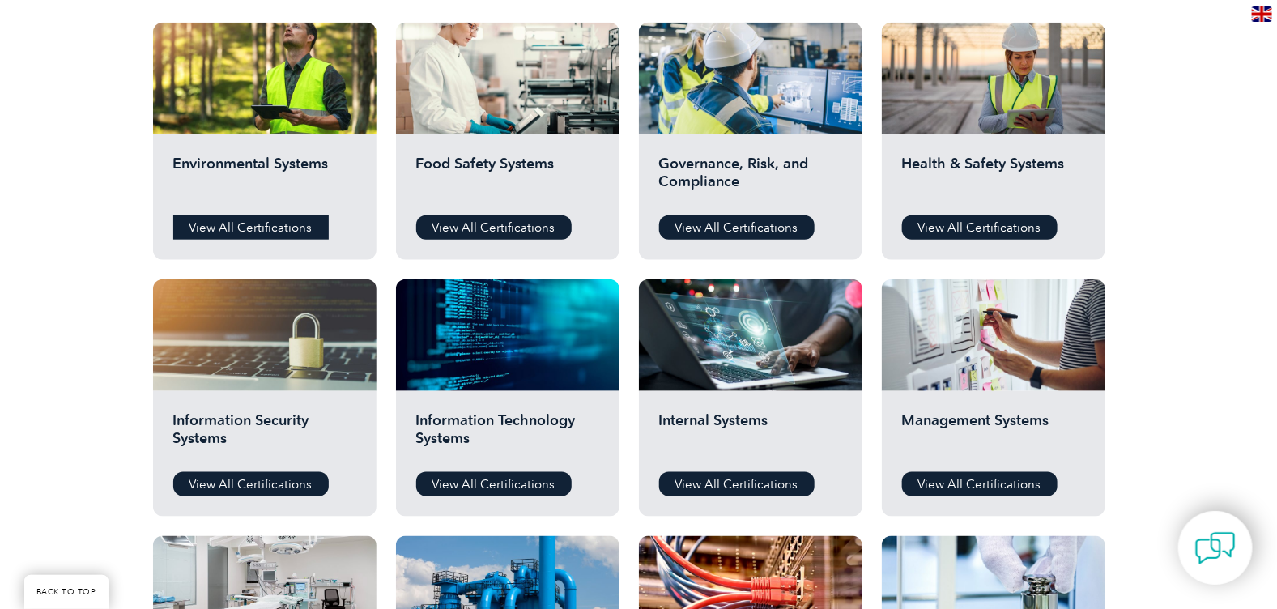
click at [279, 225] on link "View All Certifications" at bounding box center [250, 227] width 155 height 24
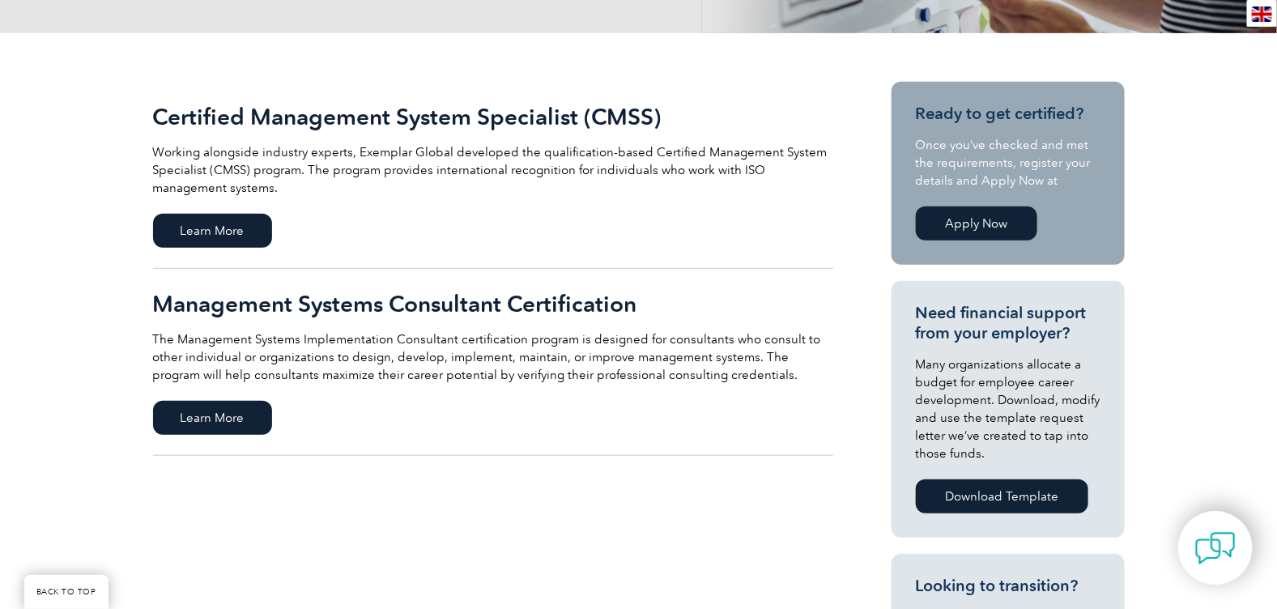
scroll to position [342, 0]
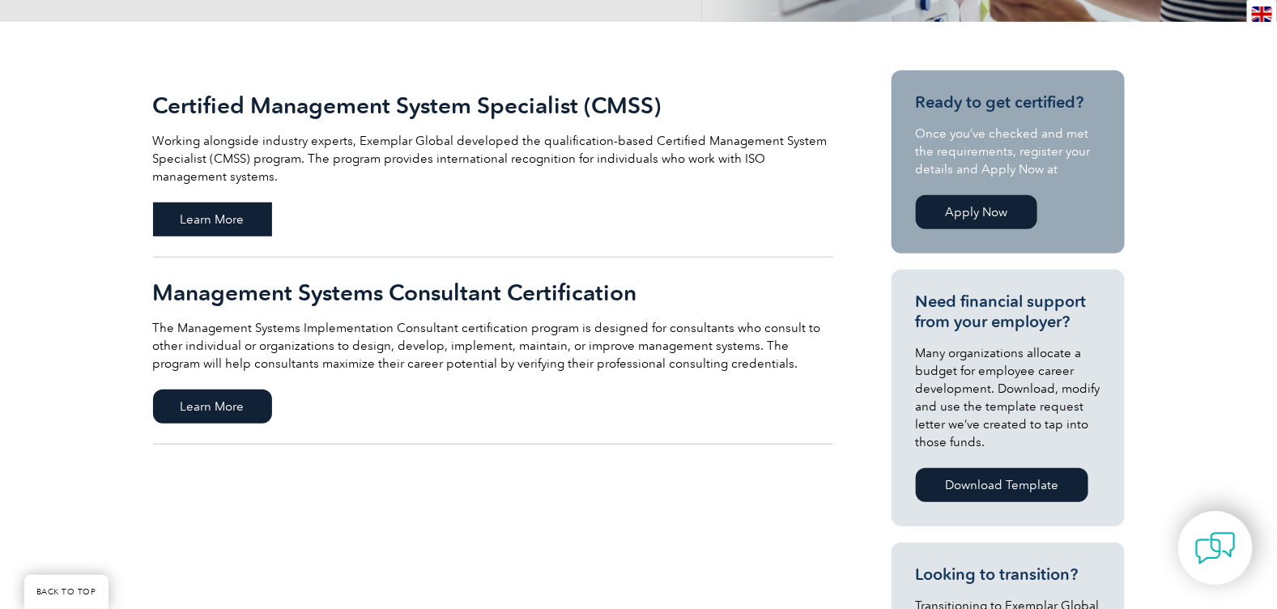
click at [203, 215] on span "Learn More" at bounding box center [212, 219] width 119 height 34
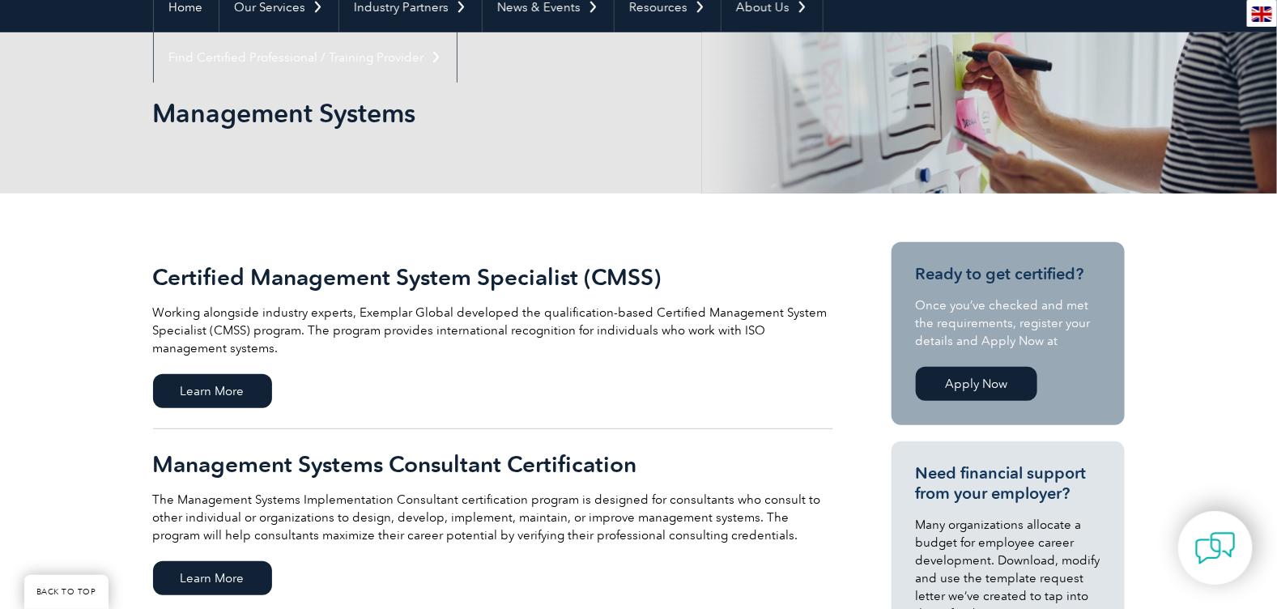
scroll to position [117, 0]
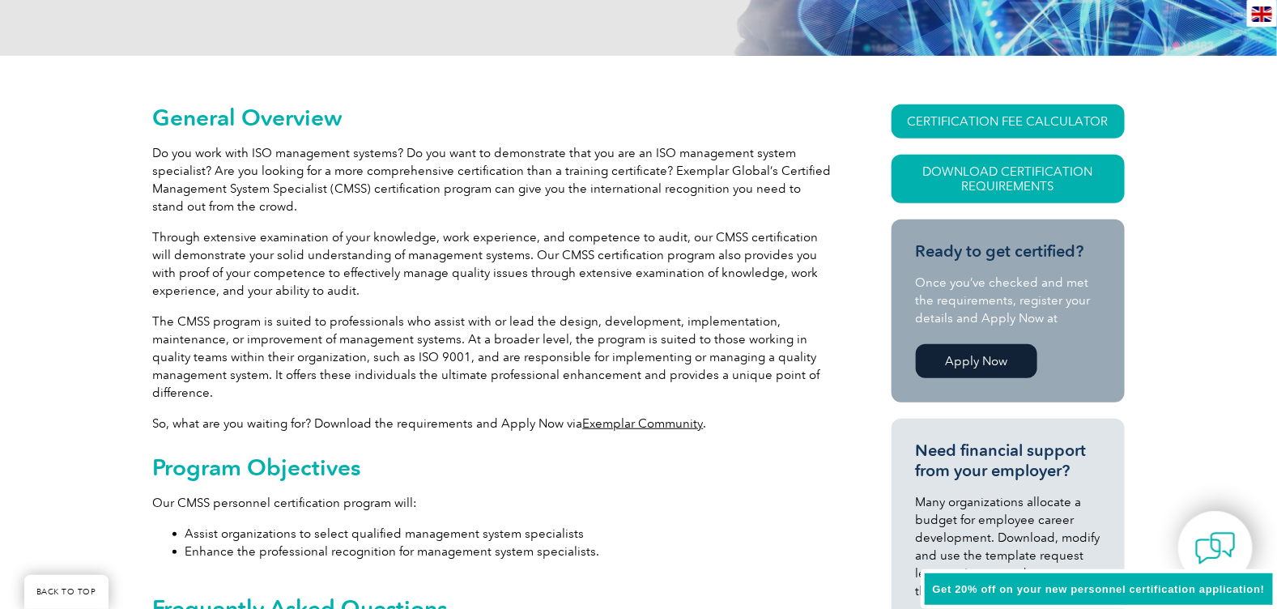
scroll to position [310, 0]
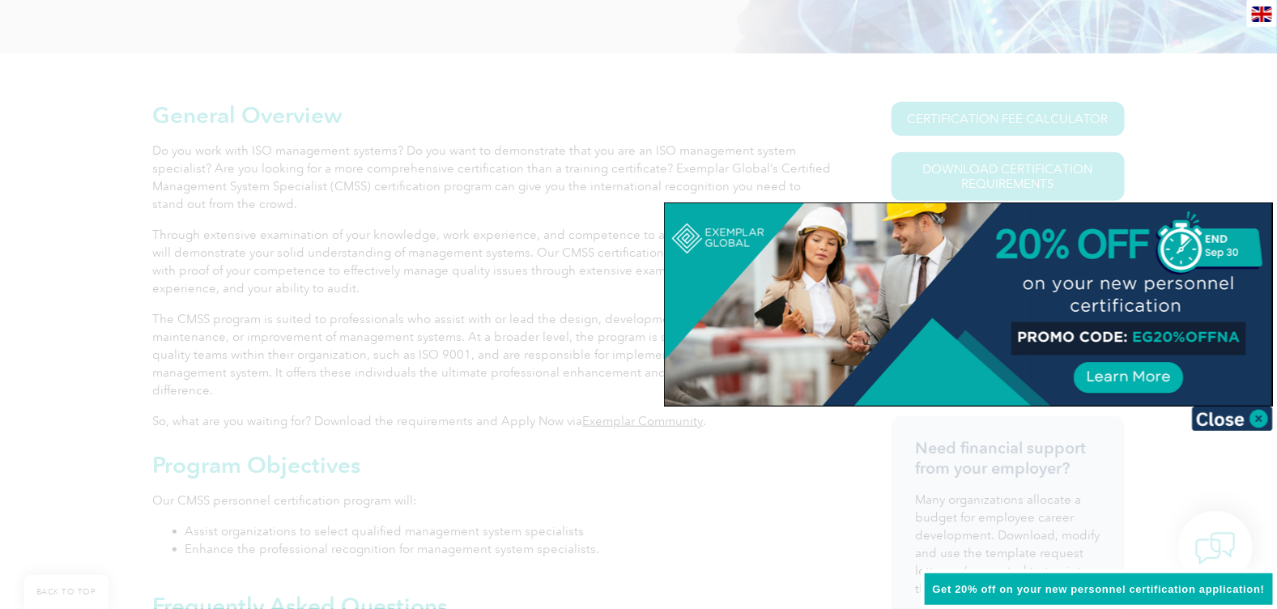
drag, startPoint x: 1223, startPoint y: 423, endPoint x: 1200, endPoint y: 410, distance: 26.8
click at [1224, 423] on img at bounding box center [1232, 418] width 81 height 24
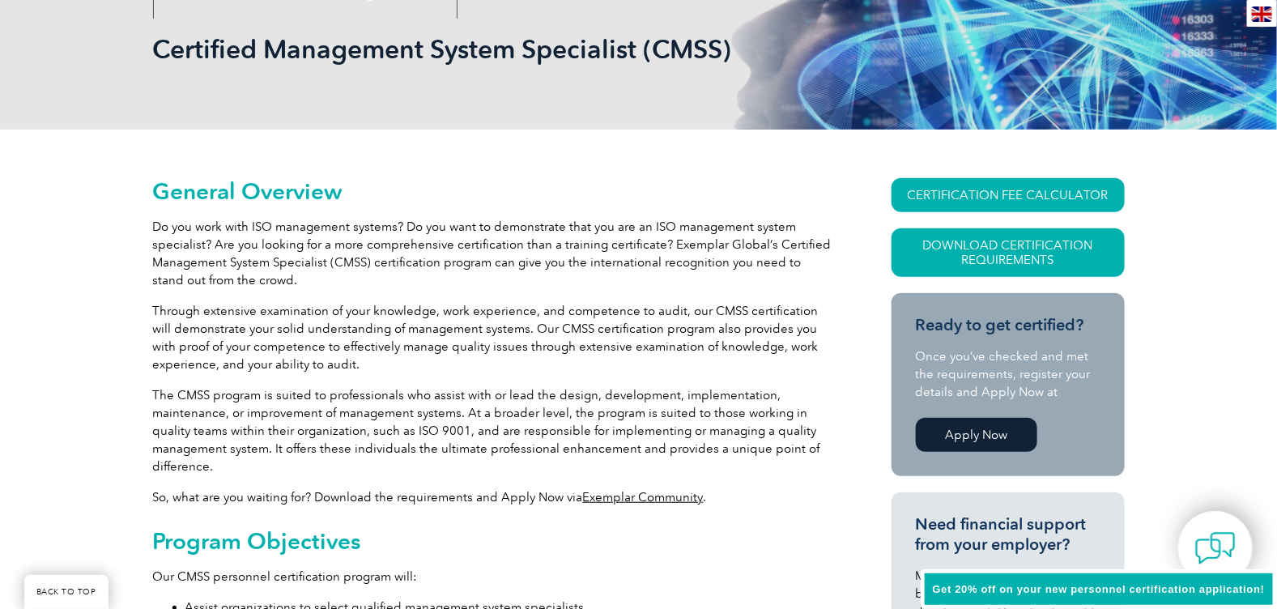
scroll to position [236, 0]
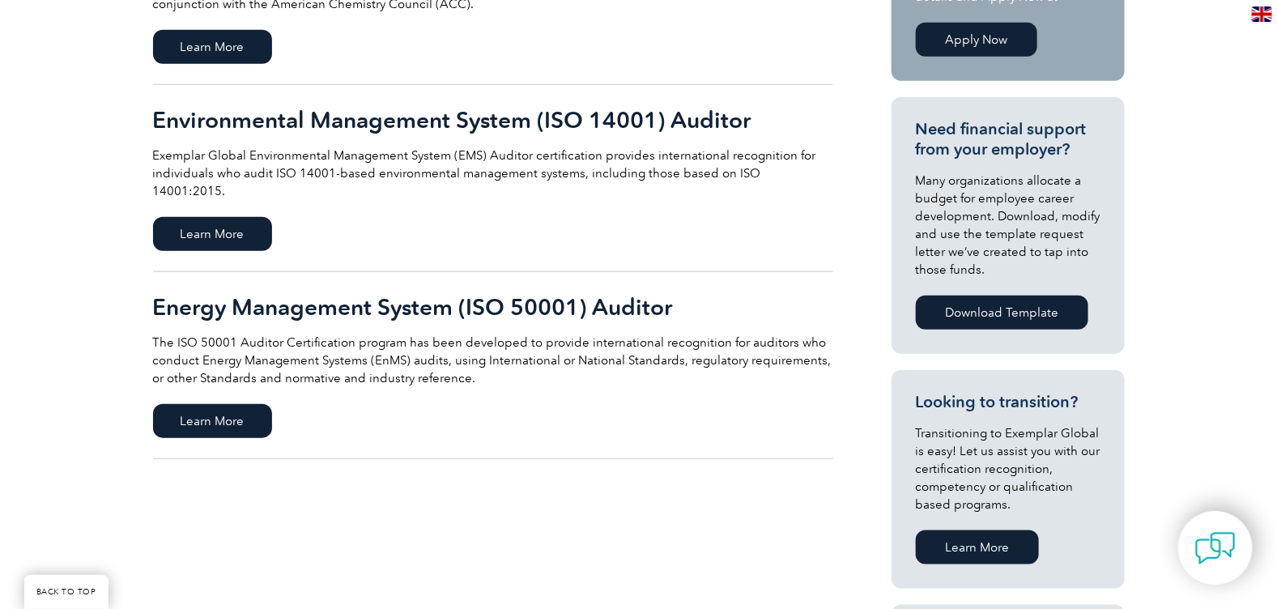
scroll to position [516, 0]
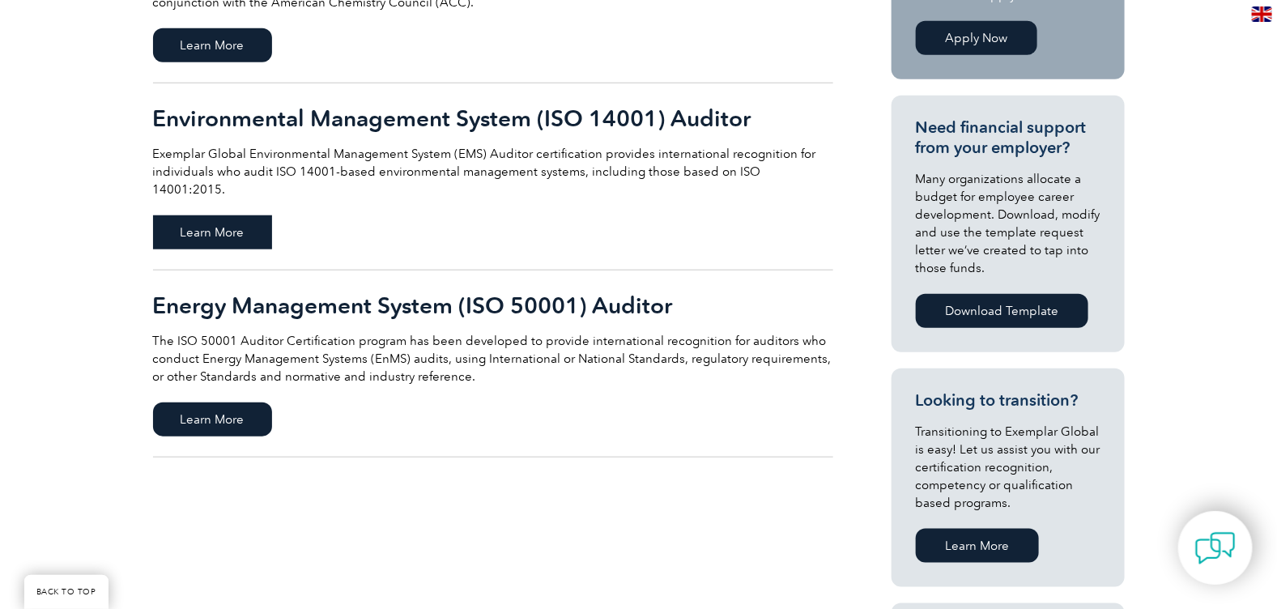
click at [215, 215] on span "Learn More" at bounding box center [212, 232] width 119 height 34
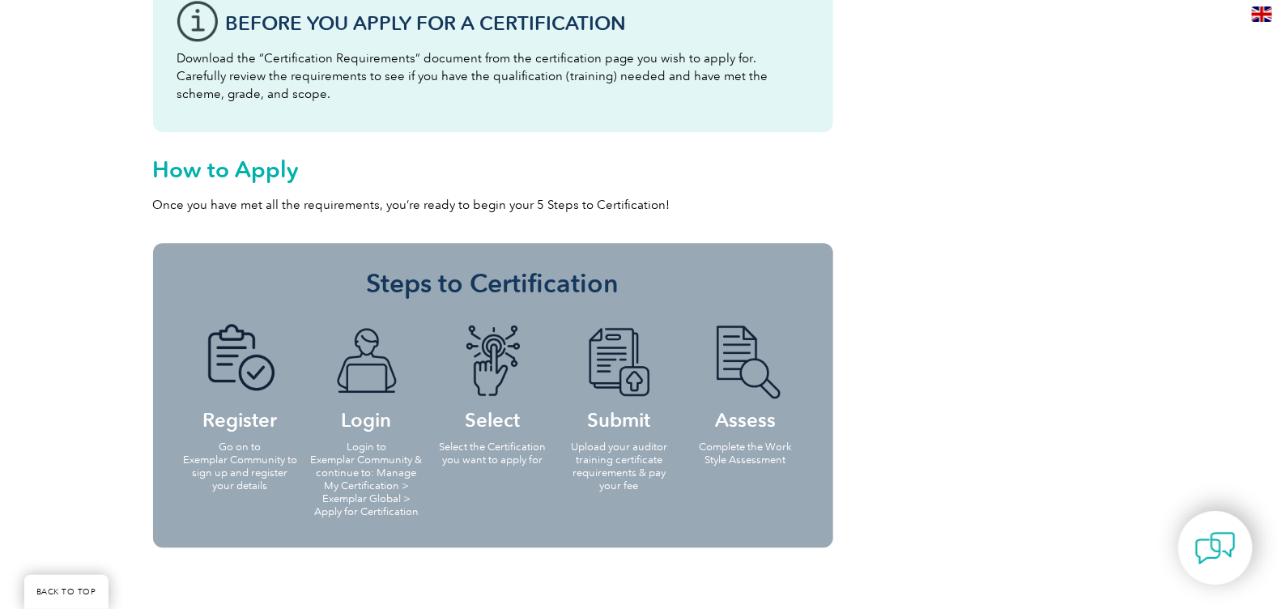
scroll to position [1480, 0]
